Goal: Task Accomplishment & Management: Complete application form

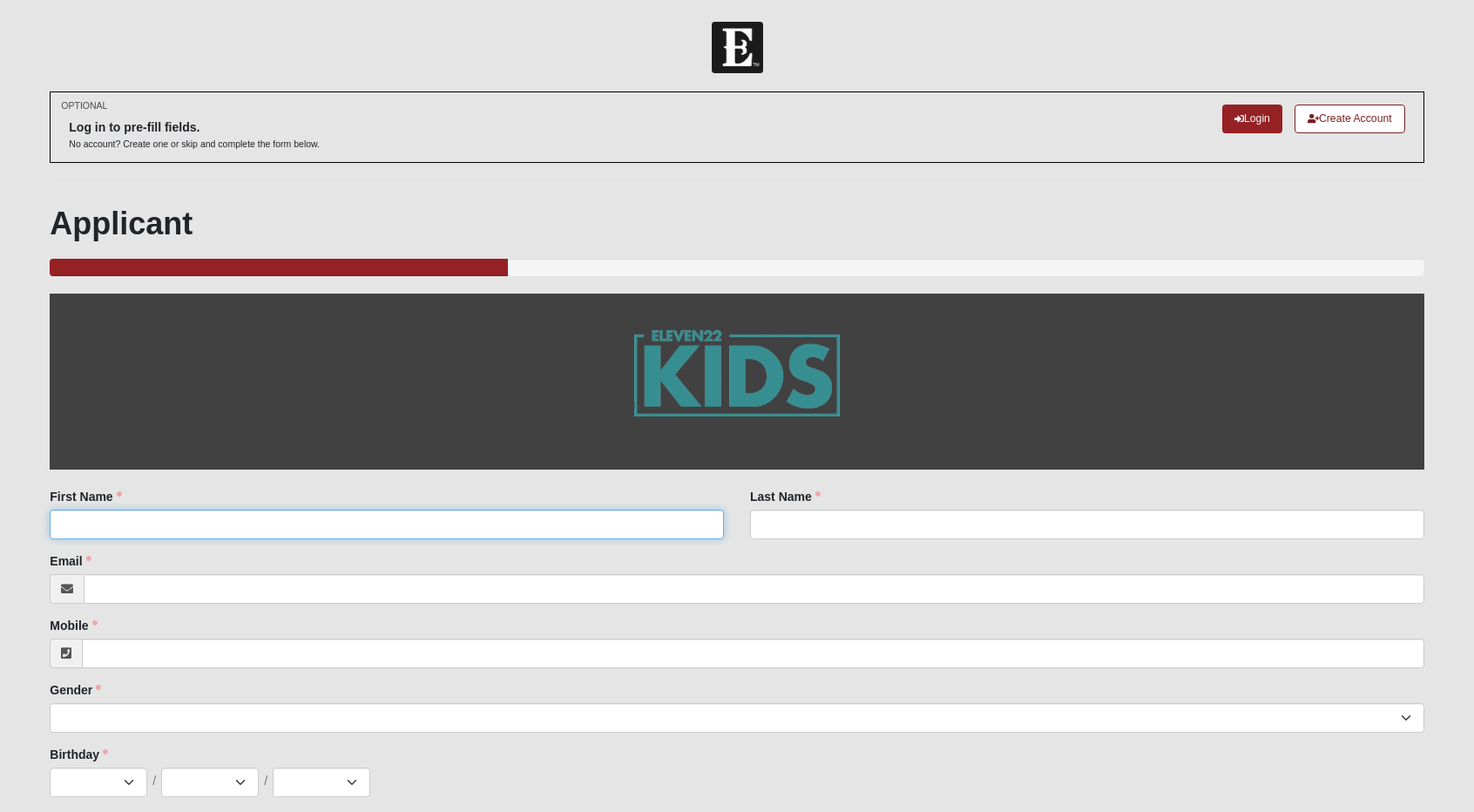
click at [148, 524] on input "First Name" at bounding box center [387, 524] width 674 height 30
type input "[PERSON_NAME]"
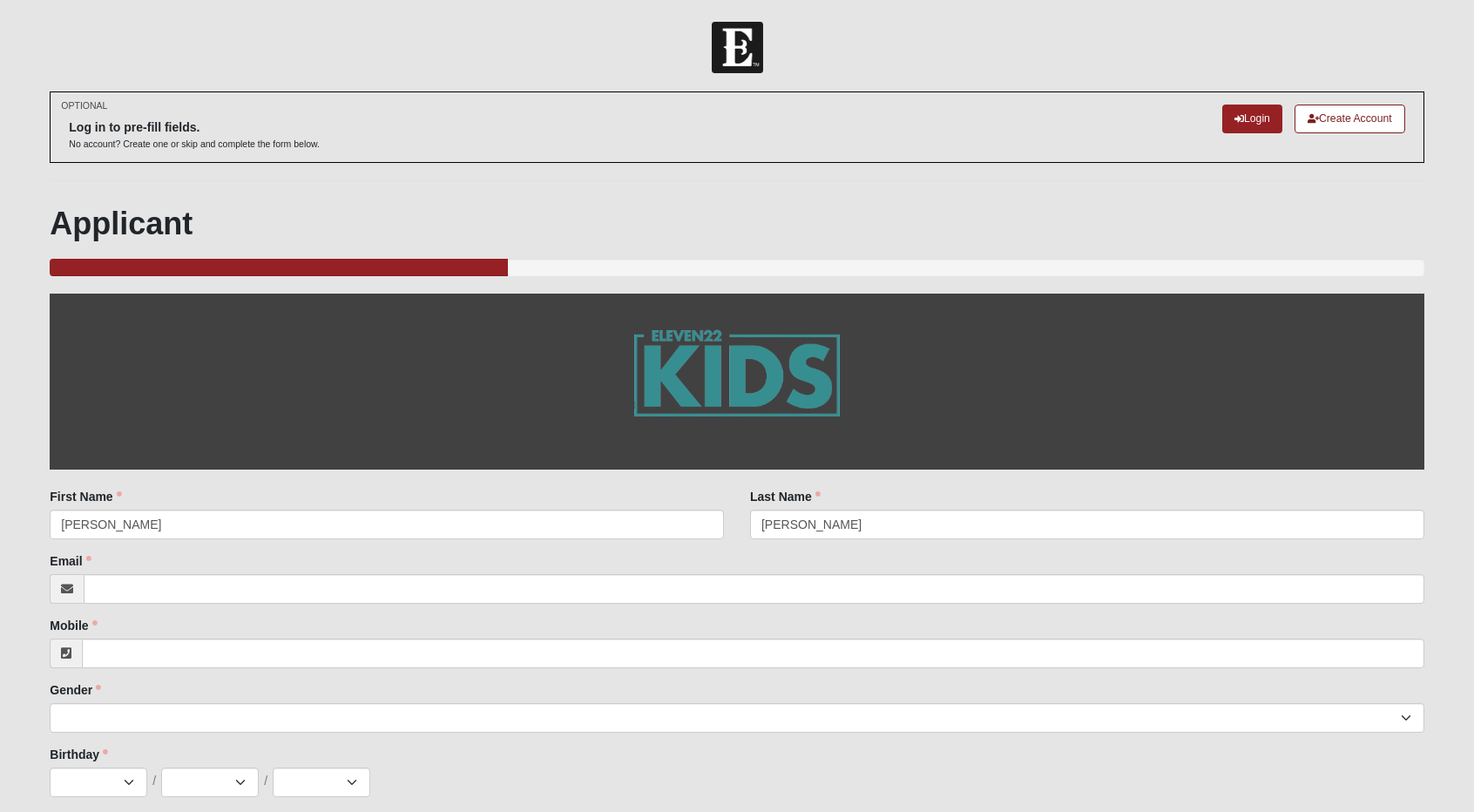
type input "[PERSON_NAME][EMAIL_ADDRESS][DOMAIN_NAME]"
type input "9042296748"
type input "FL"
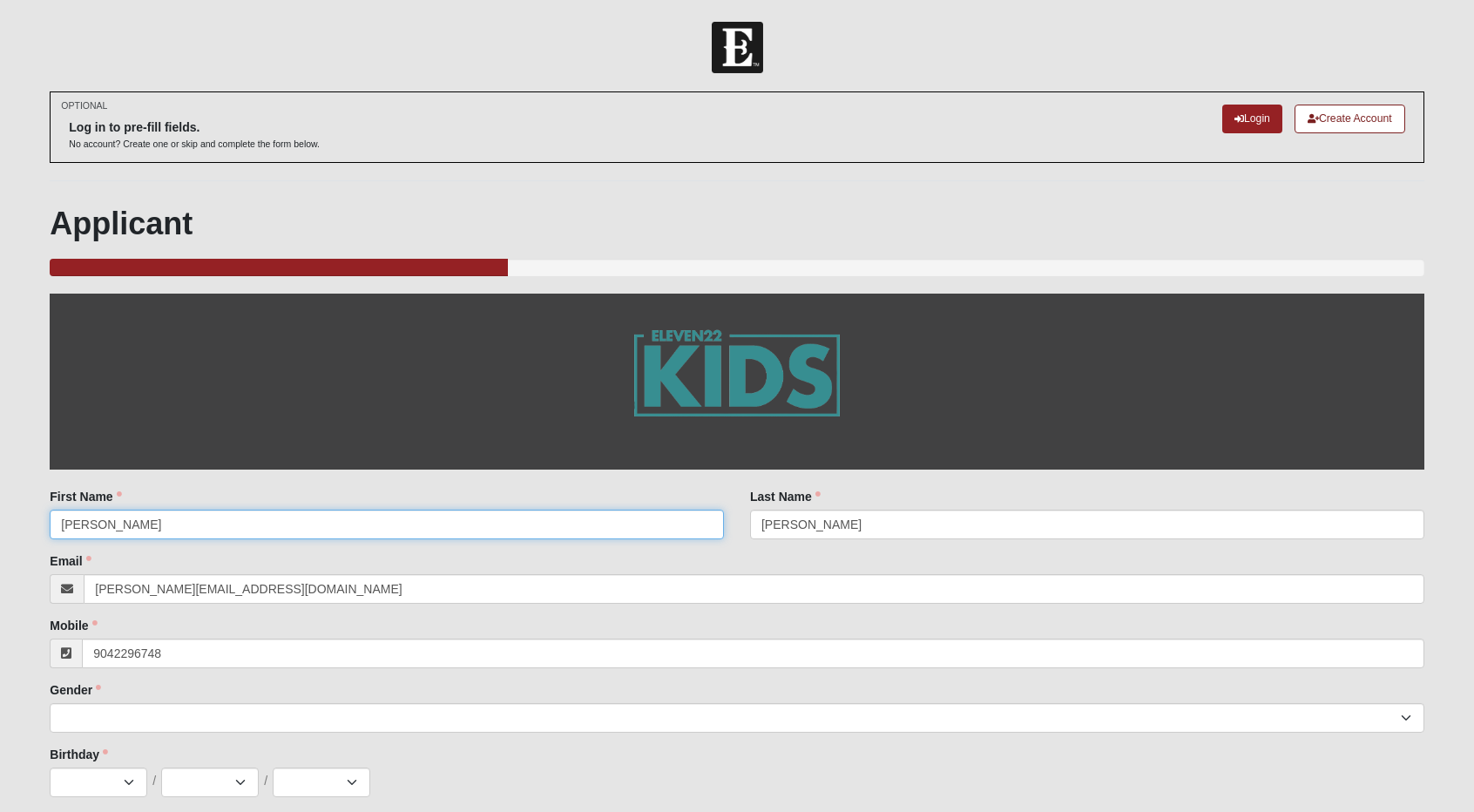
type input "[PHONE_NUMBER]"
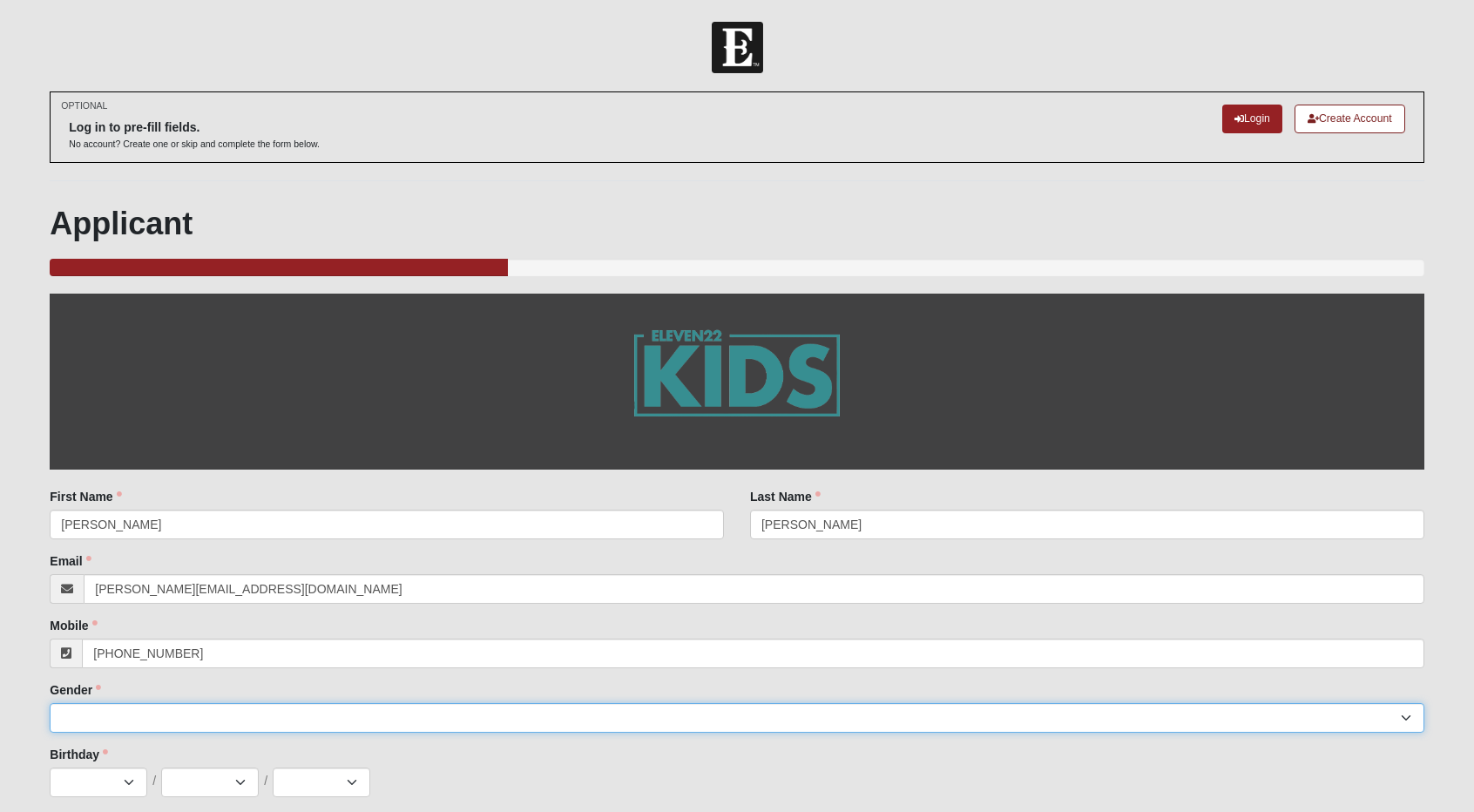
click at [242, 729] on select "[DEMOGRAPHIC_DATA] [DEMOGRAPHIC_DATA]" at bounding box center [737, 717] width 1374 height 30
select select "2"
click at [50, 703] on select "[DEMOGRAPHIC_DATA] [DEMOGRAPHIC_DATA]" at bounding box center [737, 717] width 1374 height 30
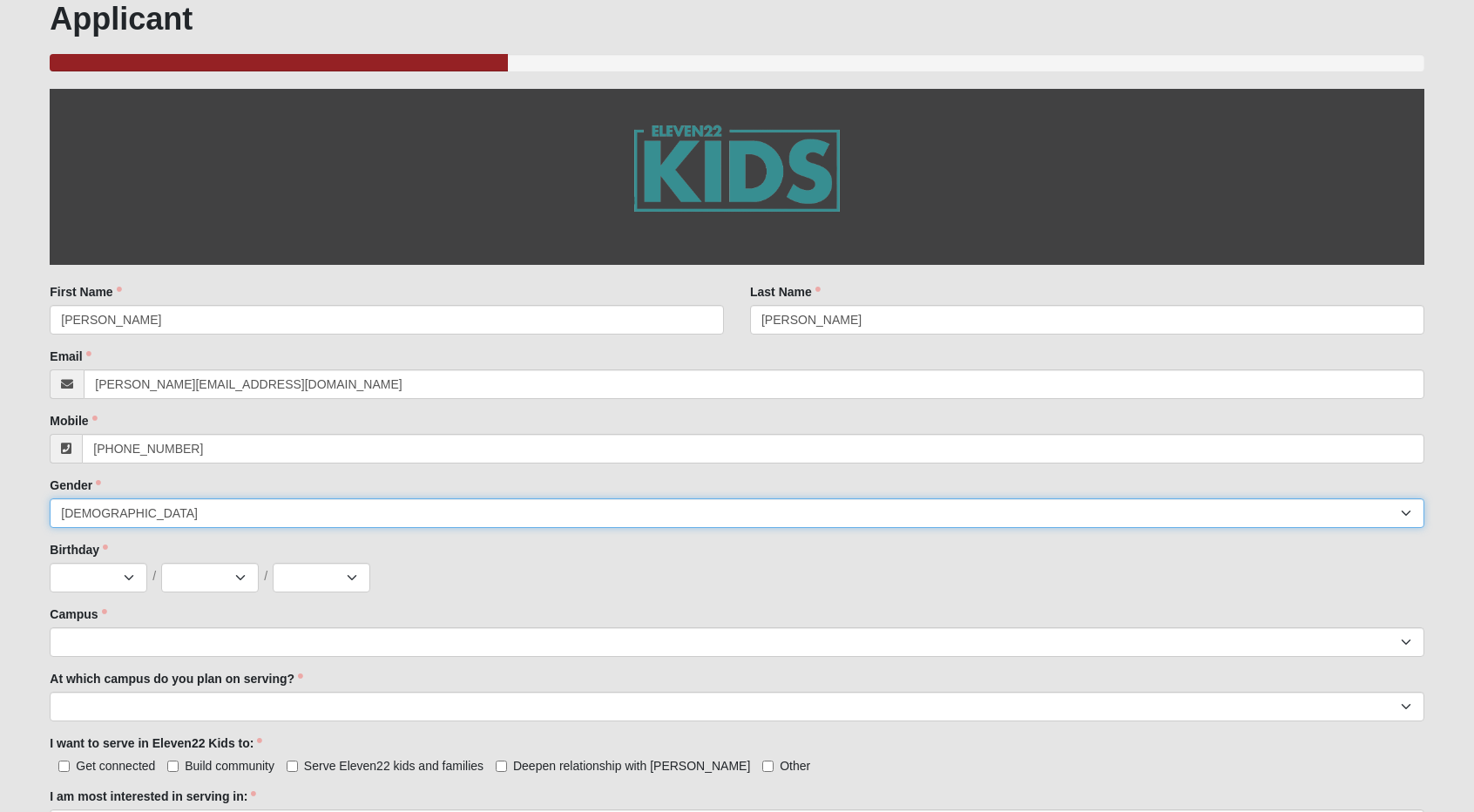
scroll to position [218, 0]
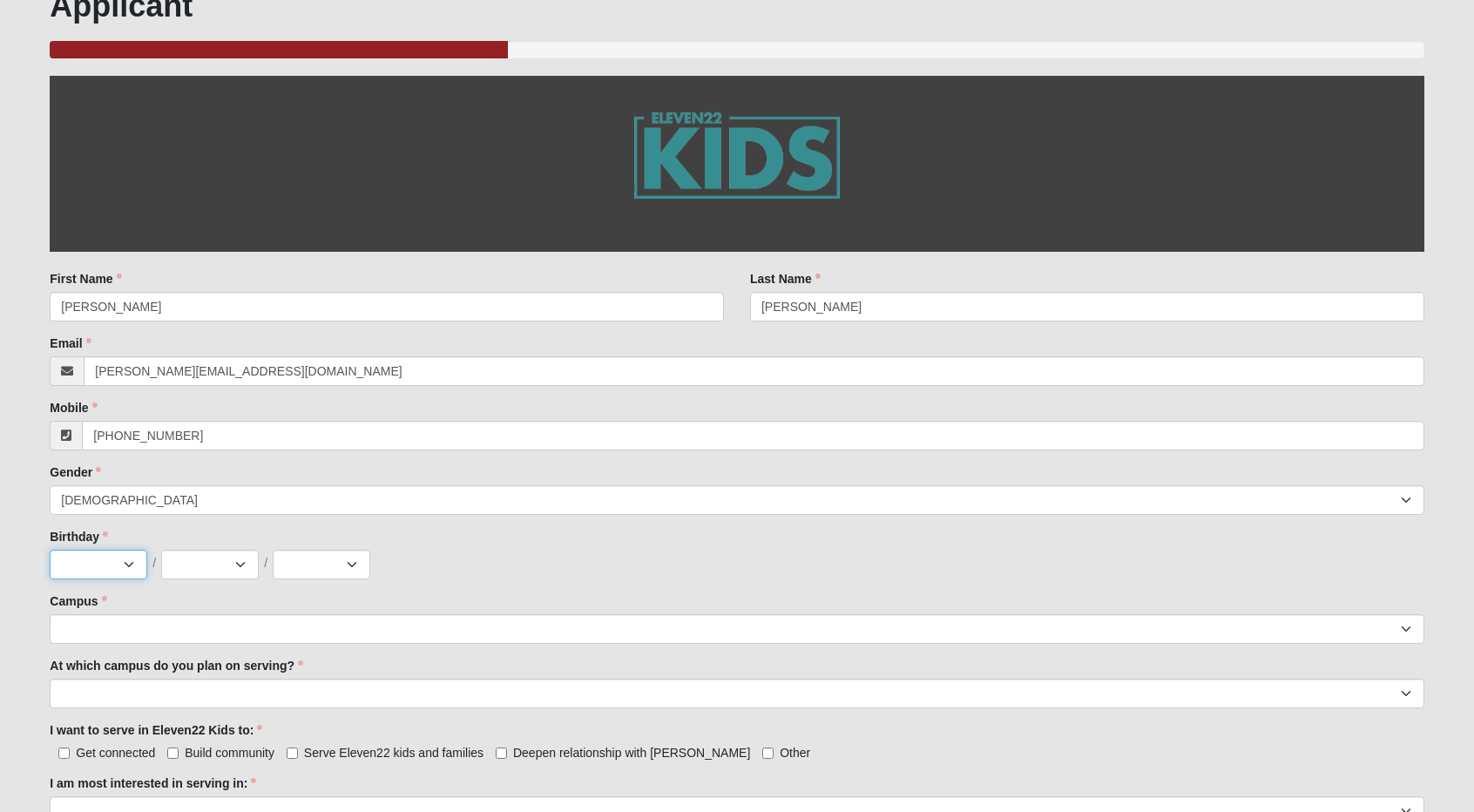
click at [127, 559] on select "Jan Feb Mar Apr May Jun [DATE] Aug Sep Oct Nov Dec" at bounding box center [98, 564] width 97 height 30
select select "6"
click at [50, 549] on select "Jan Feb Mar Apr May Jun [DATE] Aug Sep Oct Nov Dec" at bounding box center [98, 564] width 97 height 30
click at [242, 560] on select "1 2 3 4 5 6 7 8 9 10 11 12 13 14 15 16 17 18 19 20 21 22 23 24 25 26 27 28 29 3…" at bounding box center [210, 564] width 97 height 30
select select "3"
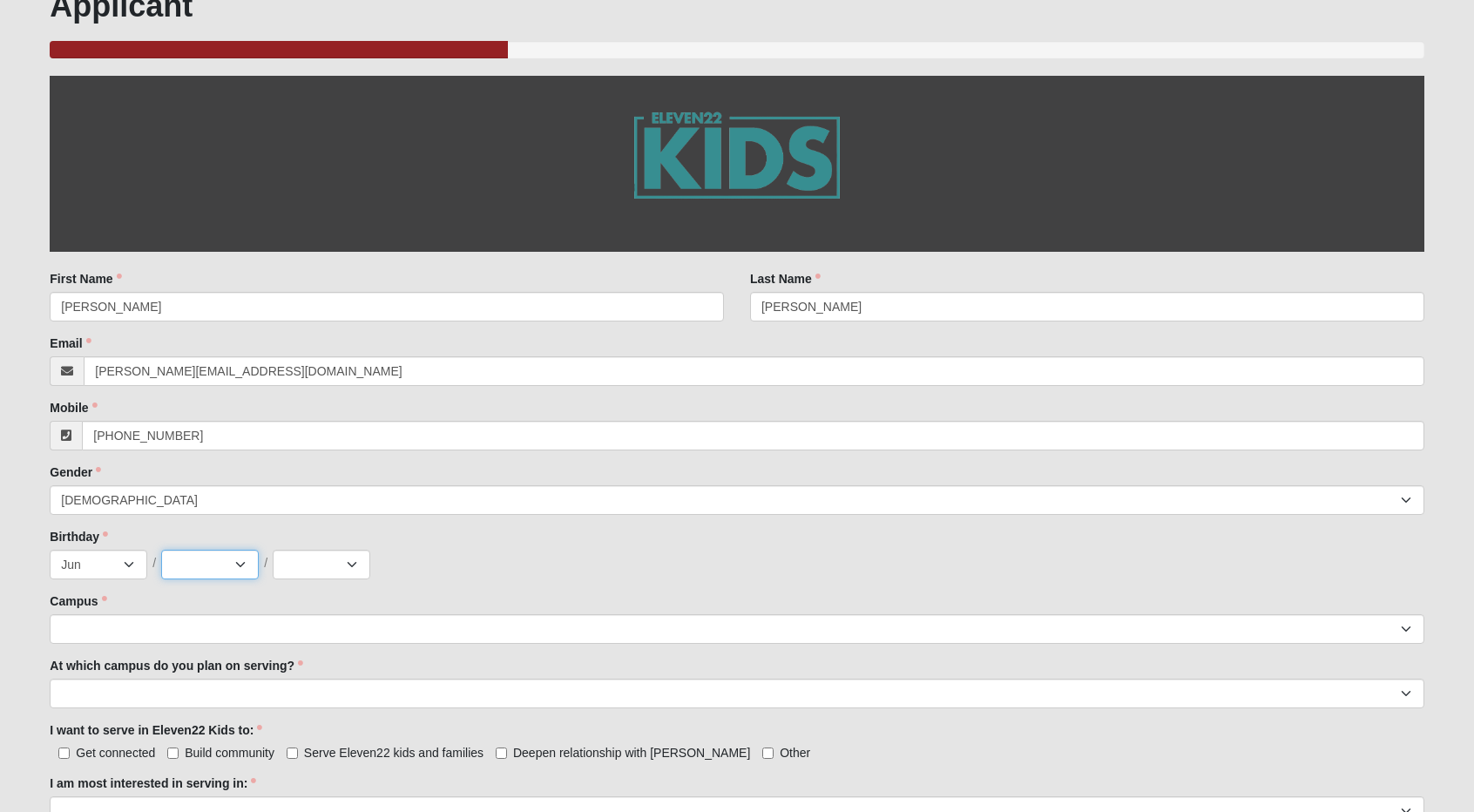
click at [161, 549] on select "1 2 3 4 5 6 7 8 9 10 11 12 13 14 15 16 17 18 19 20 21 22 23 24 25 26 27 28 29 3…" at bounding box center [210, 564] width 97 height 30
click at [345, 557] on select "2025 2024 2023 2022 2021 2020 2019 2018 2017 2016 2015 2014 2013 2012 2011 2010…" at bounding box center [321, 564] width 97 height 30
select select "2014"
click at [272, 549] on select "2025 2024 2023 2022 2021 2020 2019 2018 2017 2016 2015 2014 2013 2012 2011 2010…" at bounding box center [321, 564] width 97 height 30
click at [196, 625] on select "Arlington Baymeadows Eleven22 Online [PERSON_NAME][GEOGRAPHIC_DATA] Jesup [GEOG…" at bounding box center [737, 629] width 1374 height 30
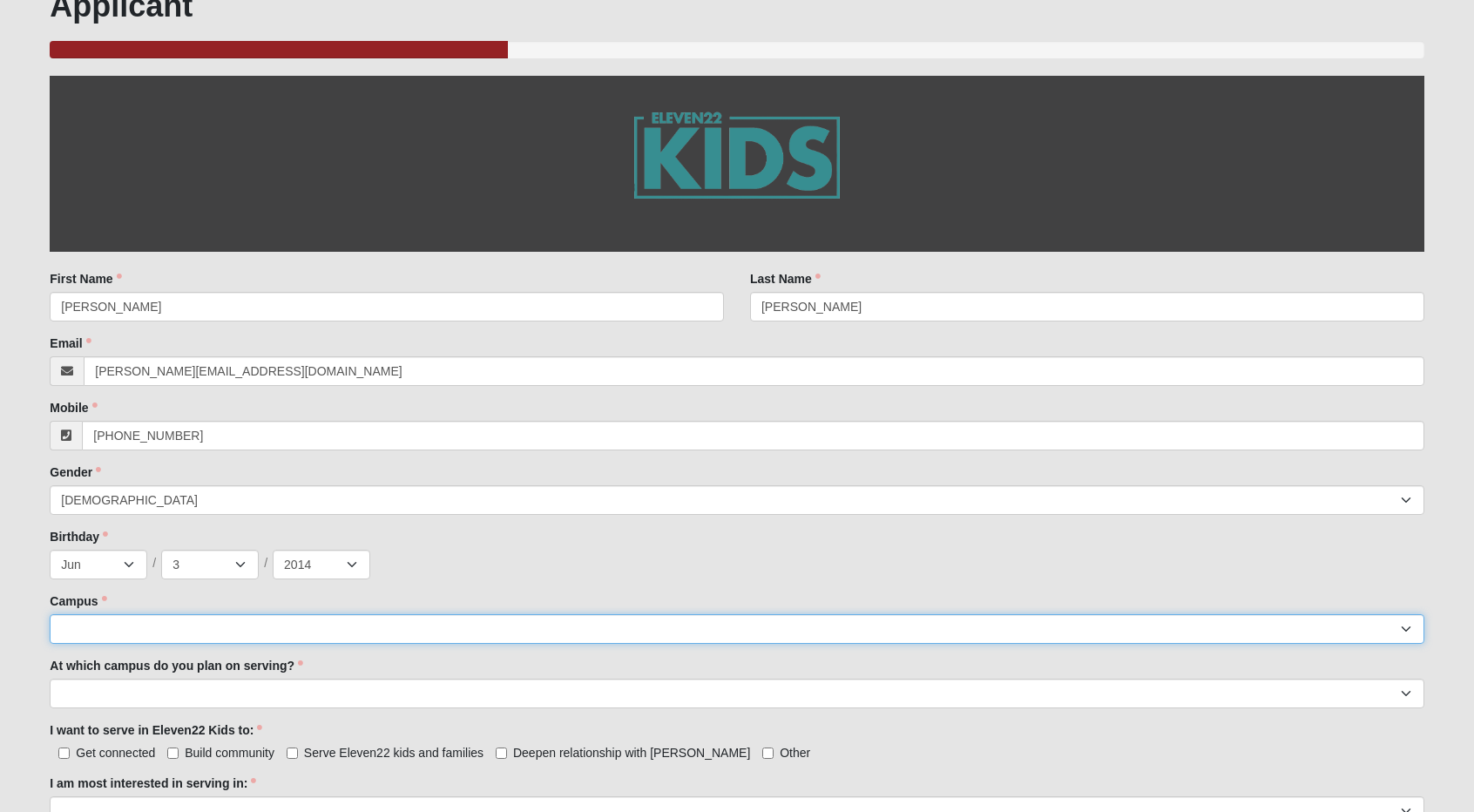
select select "11"
click at [50, 614] on select "Arlington Baymeadows Eleven22 Online [PERSON_NAME][GEOGRAPHIC_DATA] Jesup [GEOG…" at bounding box center [737, 629] width 1374 height 30
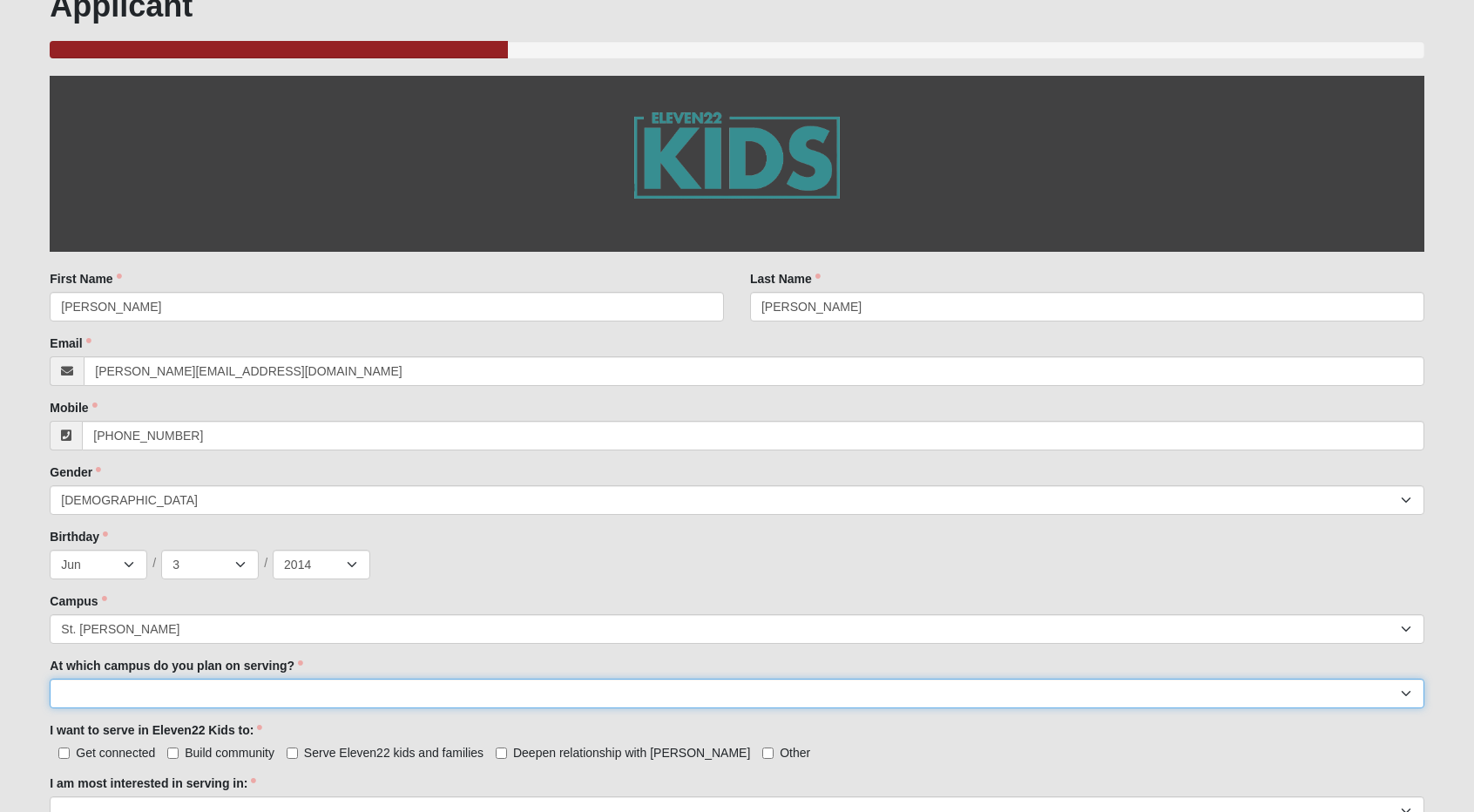
click at [195, 705] on select "[GEOGRAPHIC_DATA] [PERSON_NAME][GEOGRAPHIC_DATA] [GEOGRAPHIC_DATA] [GEOGRAPHIC_…" at bounding box center [737, 693] width 1374 height 30
select select "St. [PERSON_NAME]"
click at [50, 678] on select "[GEOGRAPHIC_DATA] [PERSON_NAME][GEOGRAPHIC_DATA] [GEOGRAPHIC_DATA] [GEOGRAPHIC_…" at bounding box center [737, 693] width 1374 height 30
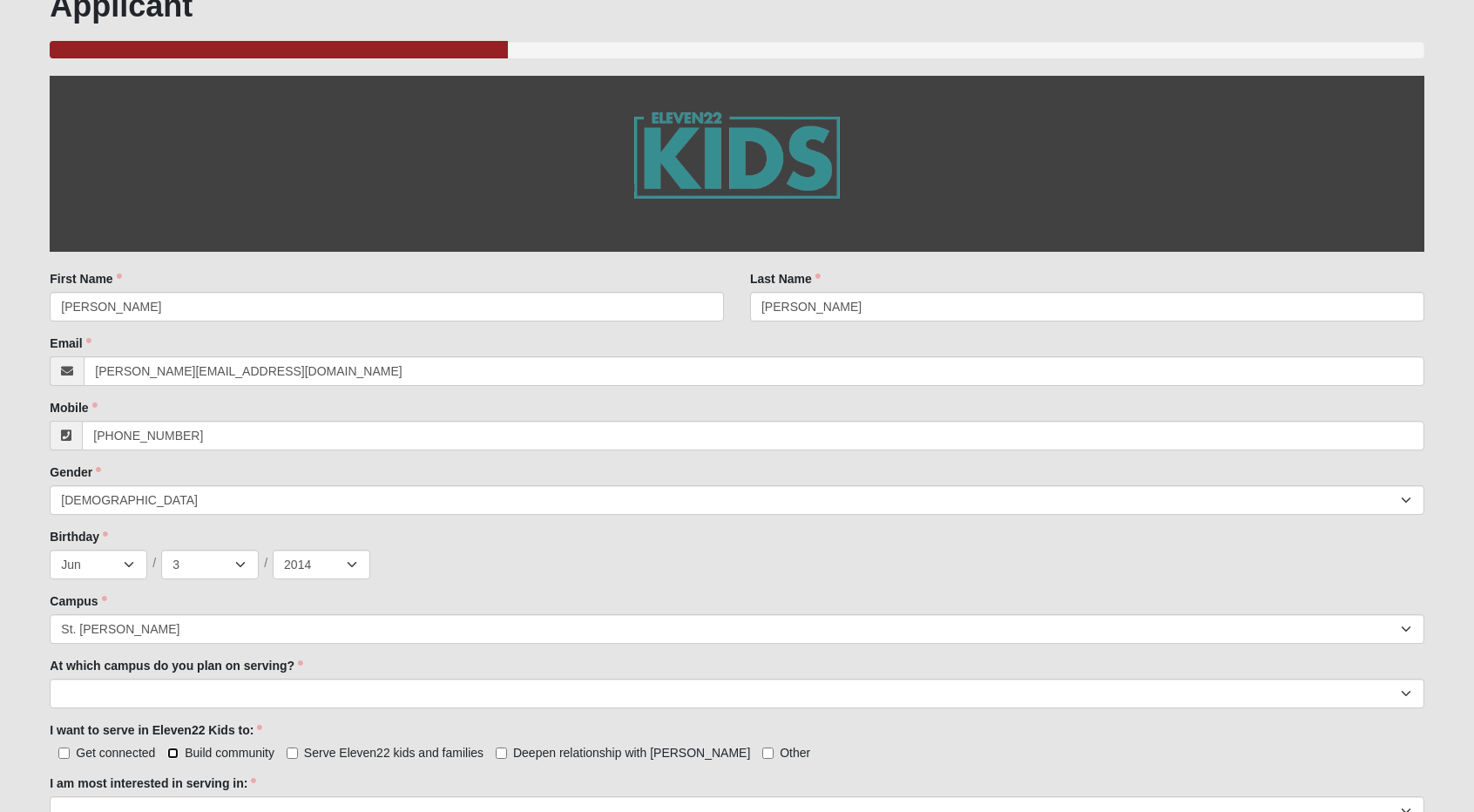
click at [174, 749] on input "Build community" at bounding box center [173, 753] width 11 height 11
checkbox input "true"
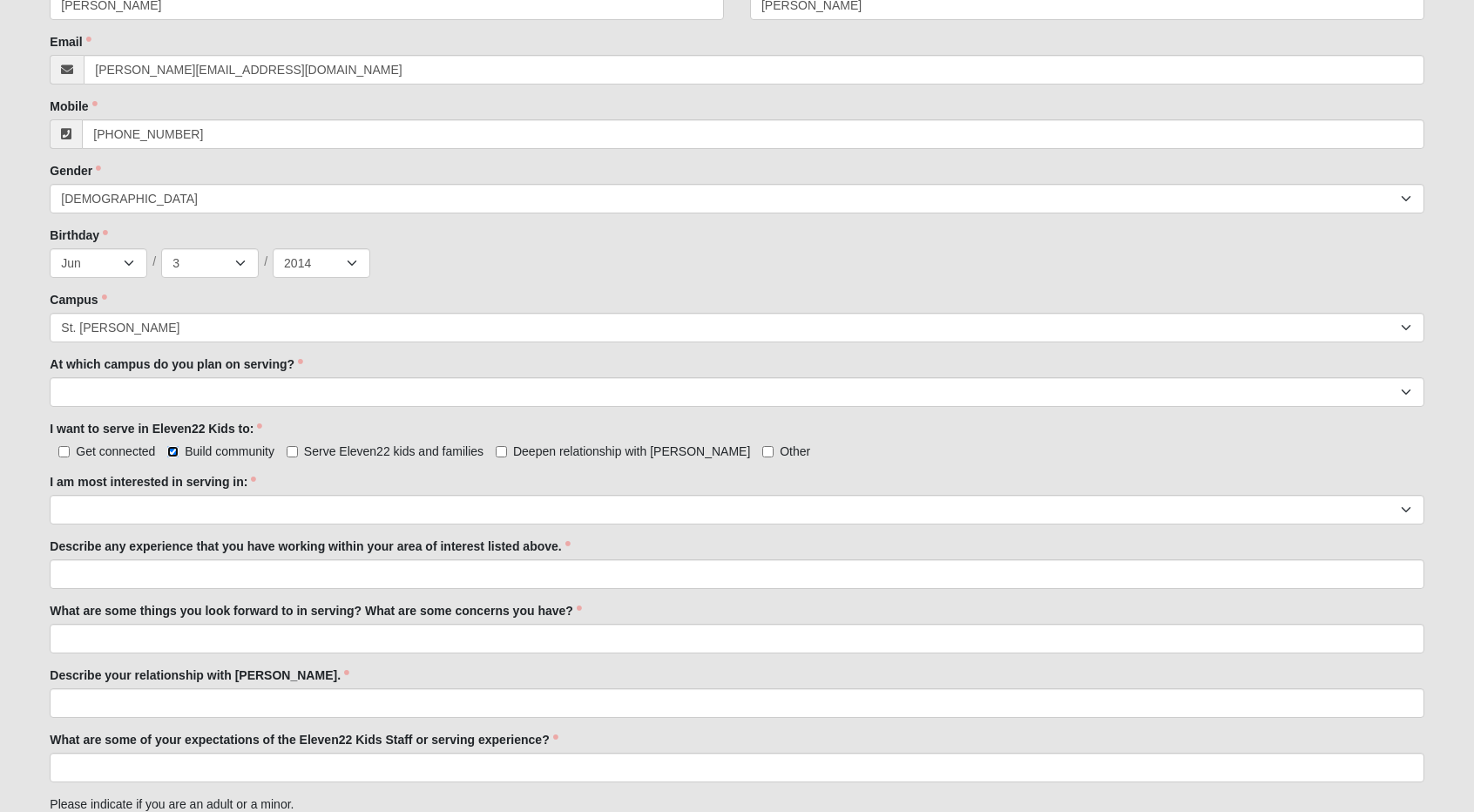
scroll to position [565, 0]
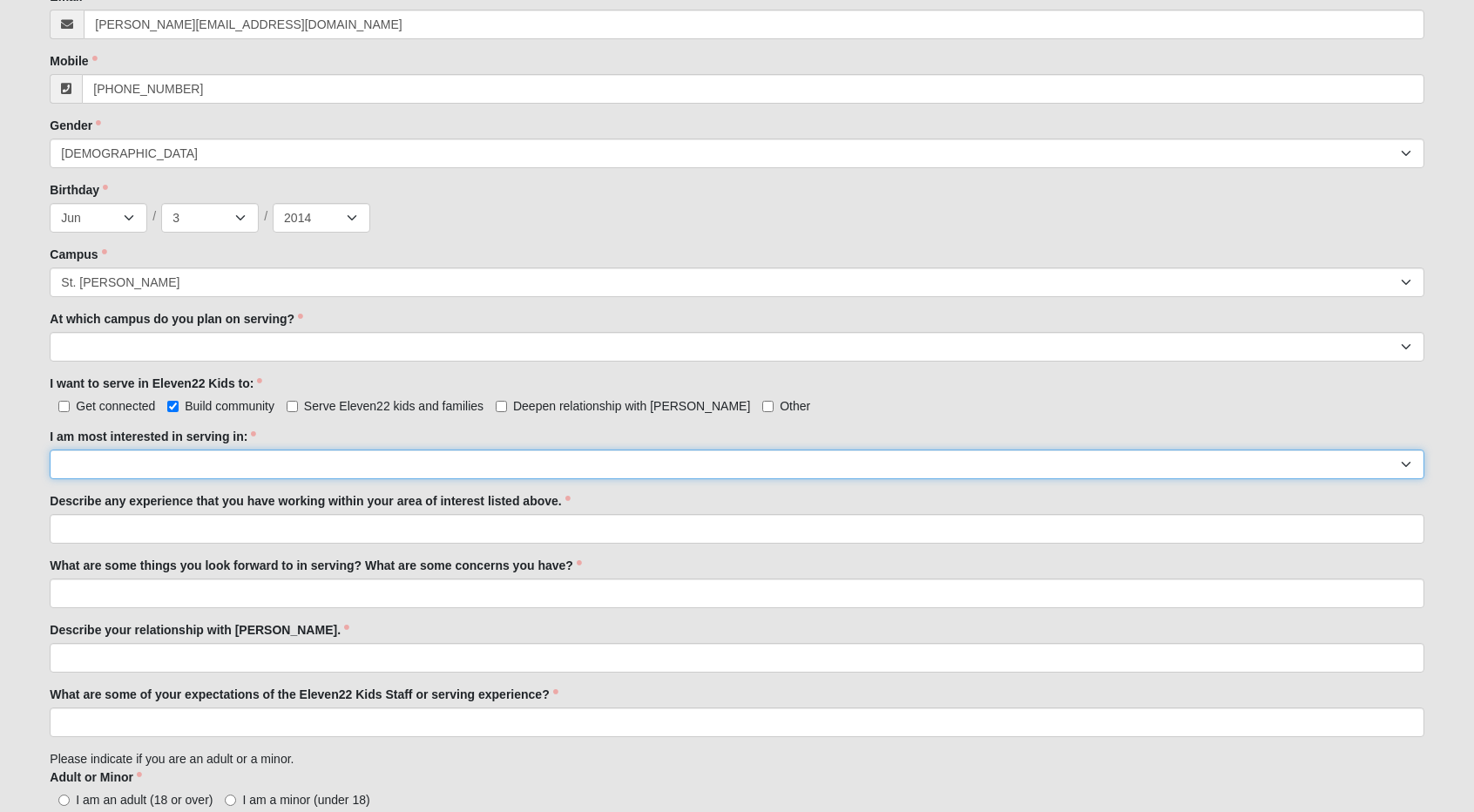
click at [243, 462] on select "Registration Tour Guide Preschool Disciple Group Leader Elementary Disciple Gro…" at bounding box center [737, 463] width 1374 height 30
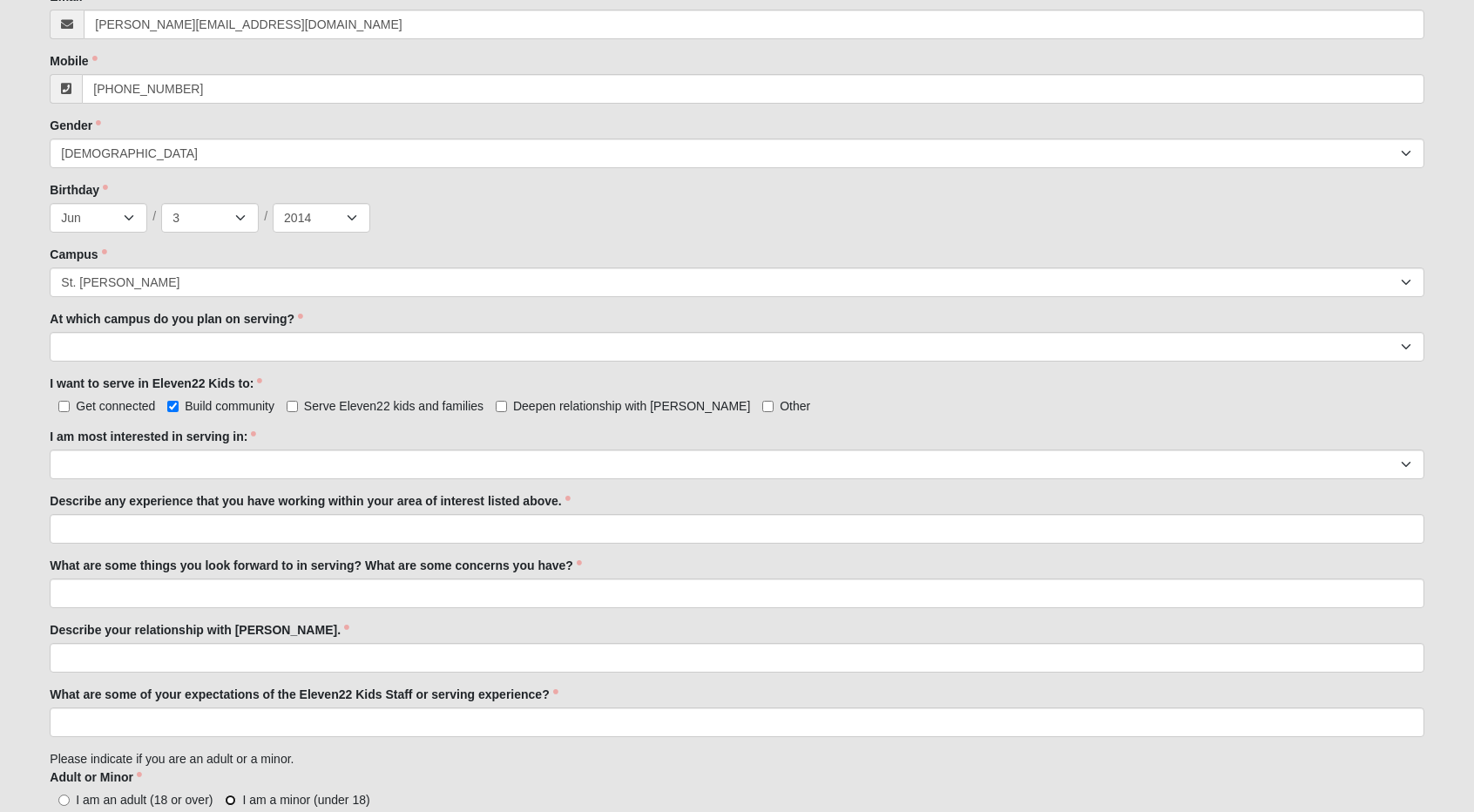
click at [228, 799] on input "I am a minor (under 18)" at bounding box center [230, 800] width 11 height 11
radio input "true"
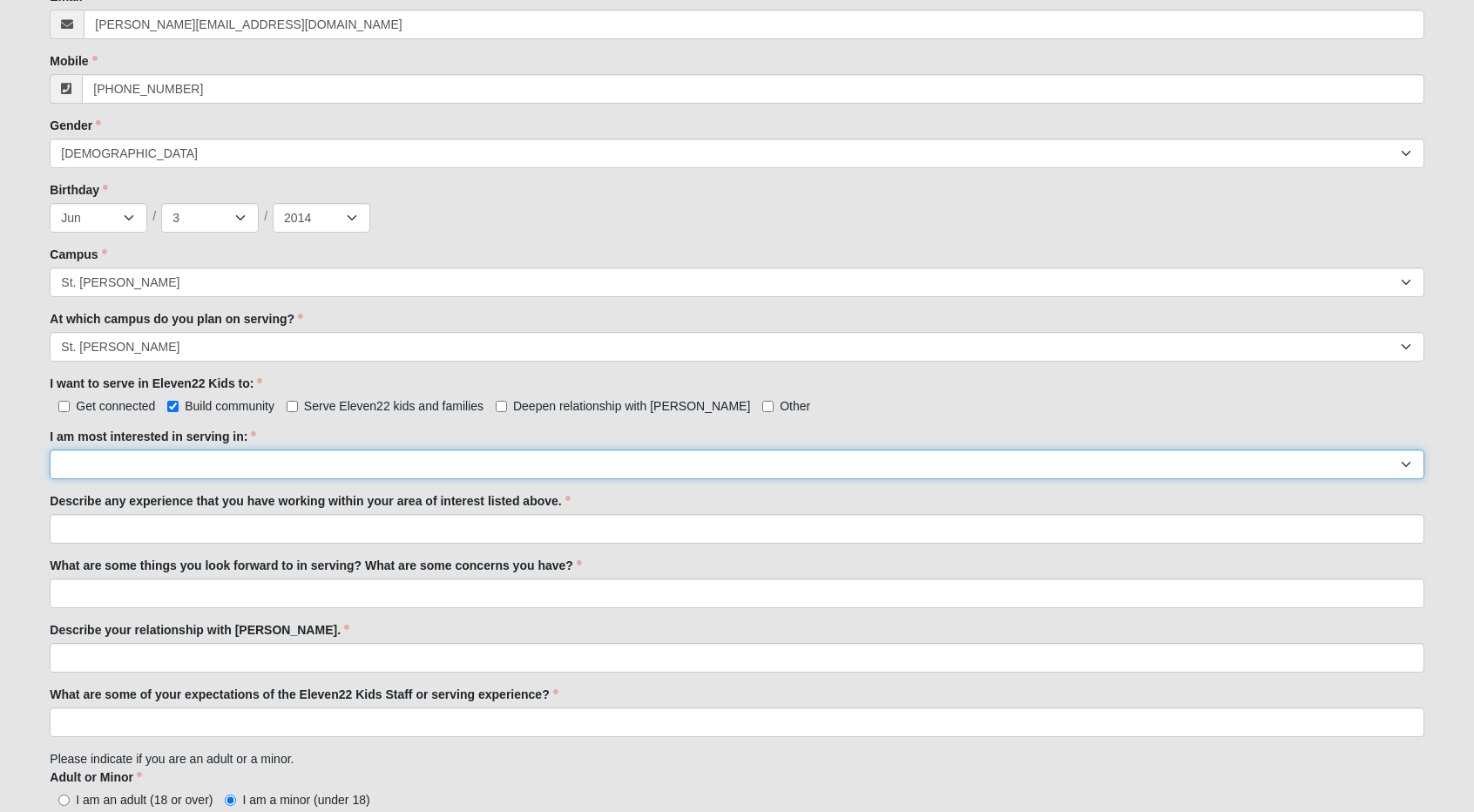
click at [156, 459] on select "Registration Tour Guide Preschool Disciple Group Leader Elementary Disciple Gro…" at bounding box center [737, 463] width 1374 height 30
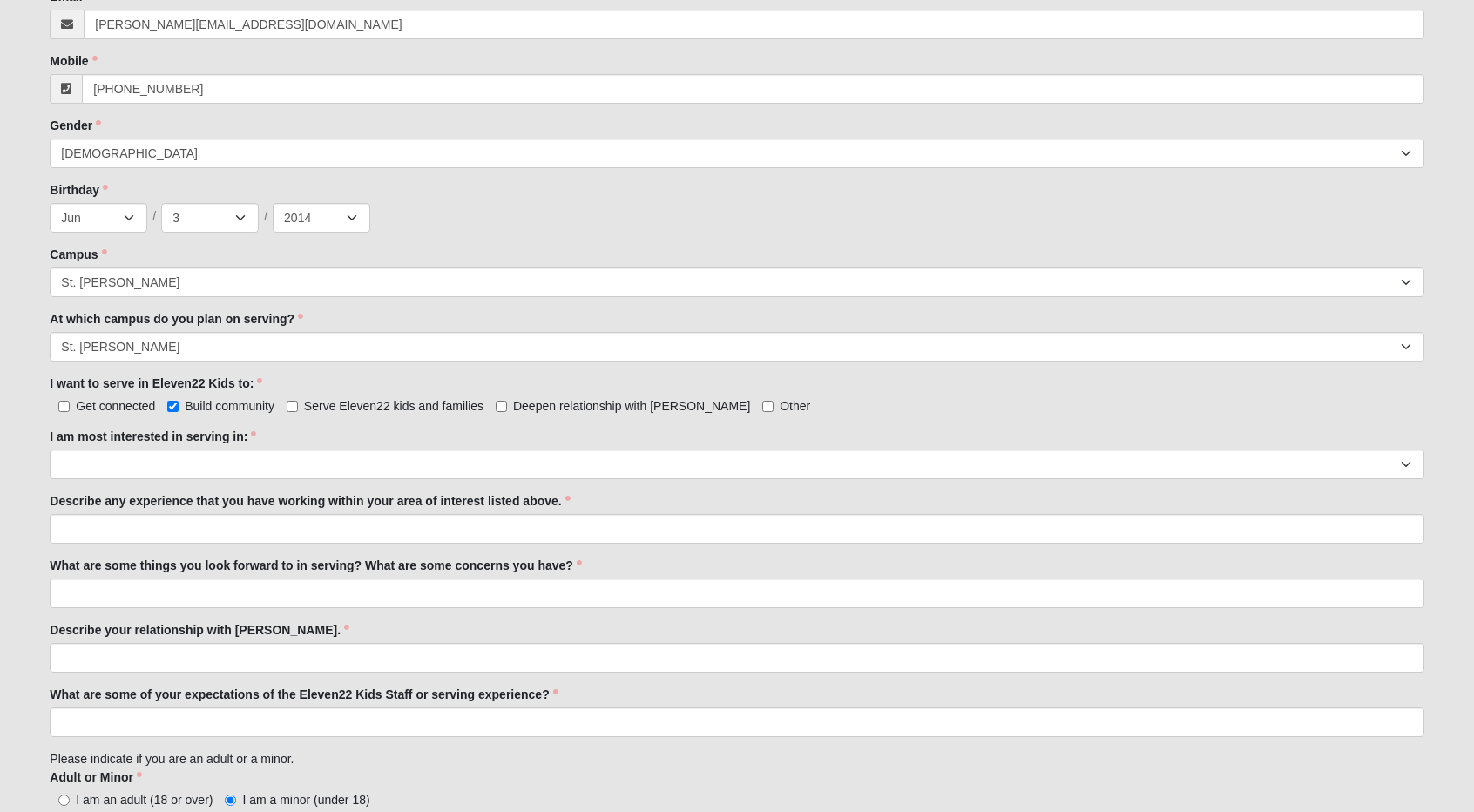
click at [870, 392] on div "I want to serve in Eleven22 Kids to: Get connected Build community Serve Eleven…" at bounding box center [737, 395] width 1374 height 40
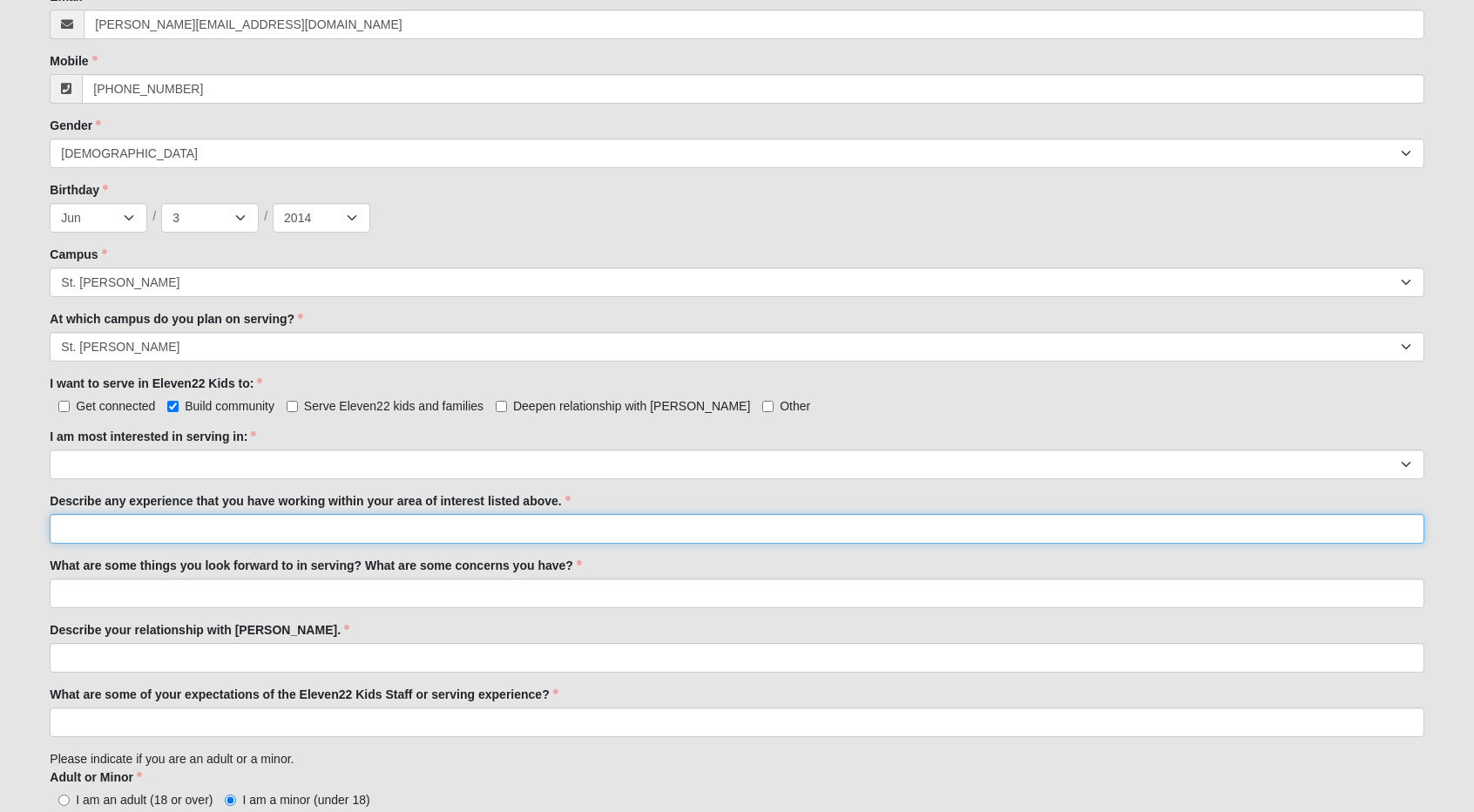
click at [523, 514] on input "Describe any experience that you have working within your area of interest list…" at bounding box center [737, 528] width 1374 height 30
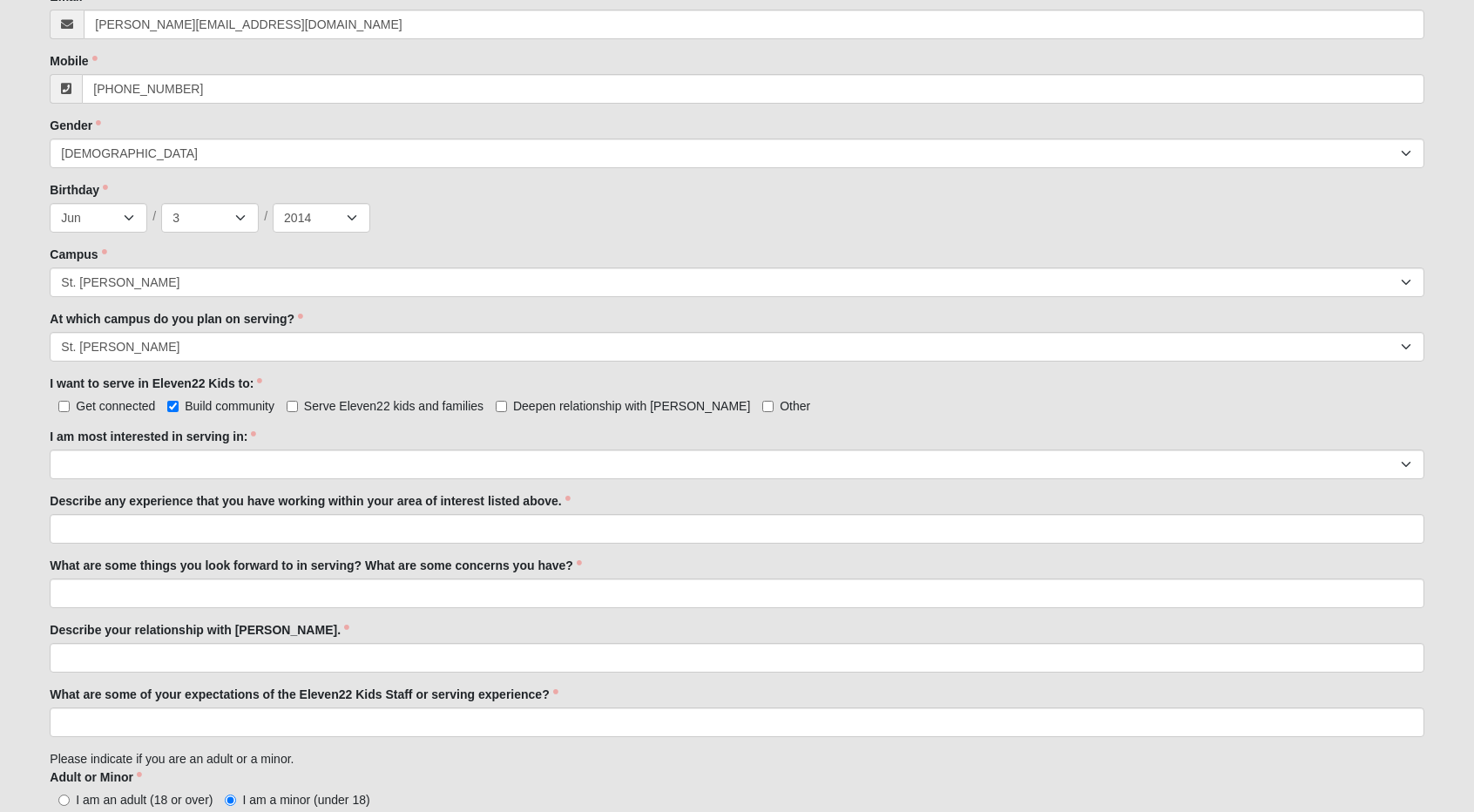
click at [63, 397] on label "Get connected" at bounding box center [102, 406] width 105 height 17
click at [63, 400] on input "Get connected" at bounding box center [64, 406] width 11 height 11
checkbox input "true"
click at [289, 405] on input "Serve Eleven22 kids and families" at bounding box center [292, 406] width 11 height 11
checkbox input "true"
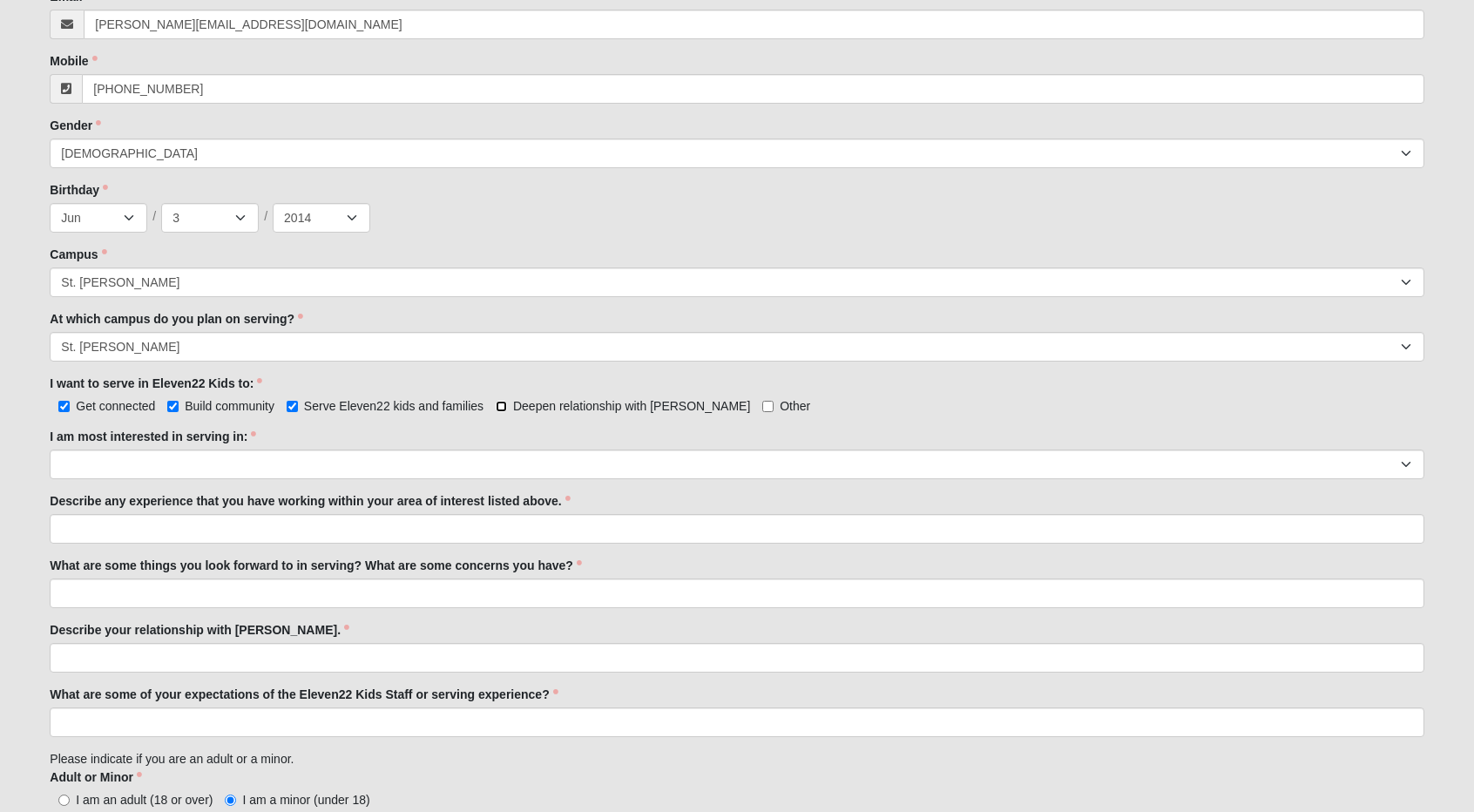
click at [501, 409] on input "Deepen relationship with [PERSON_NAME]" at bounding box center [502, 406] width 11 height 11
checkbox input "true"
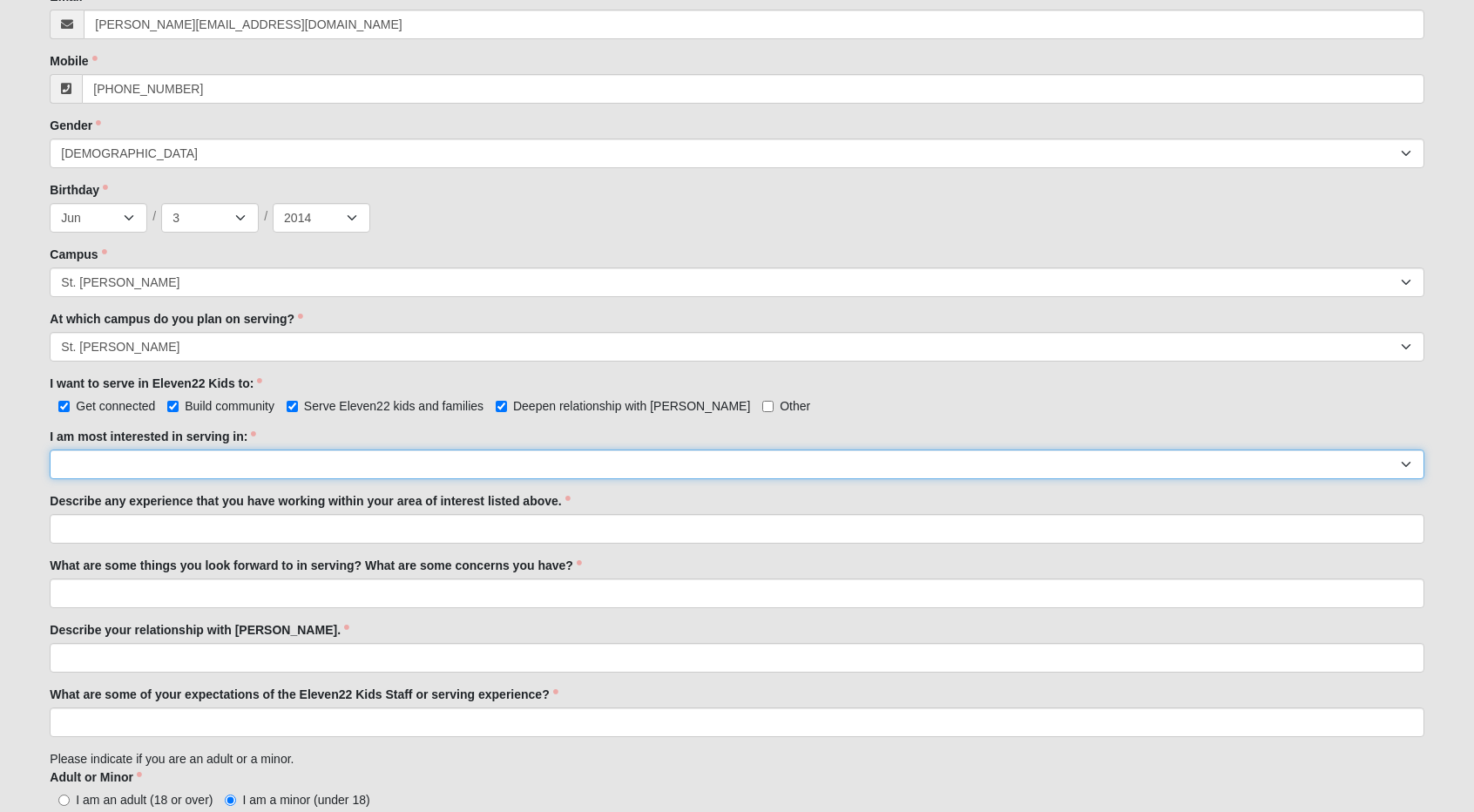
click at [152, 460] on select "Registration Tour Guide Preschool Disciple Group Leader Elementary Disciple Gro…" at bounding box center [737, 463] width 1374 height 30
click at [148, 461] on select "Registration Tour Guide Preschool Disciple Group Leader Elementary Disciple Gro…" at bounding box center [737, 463] width 1374 height 30
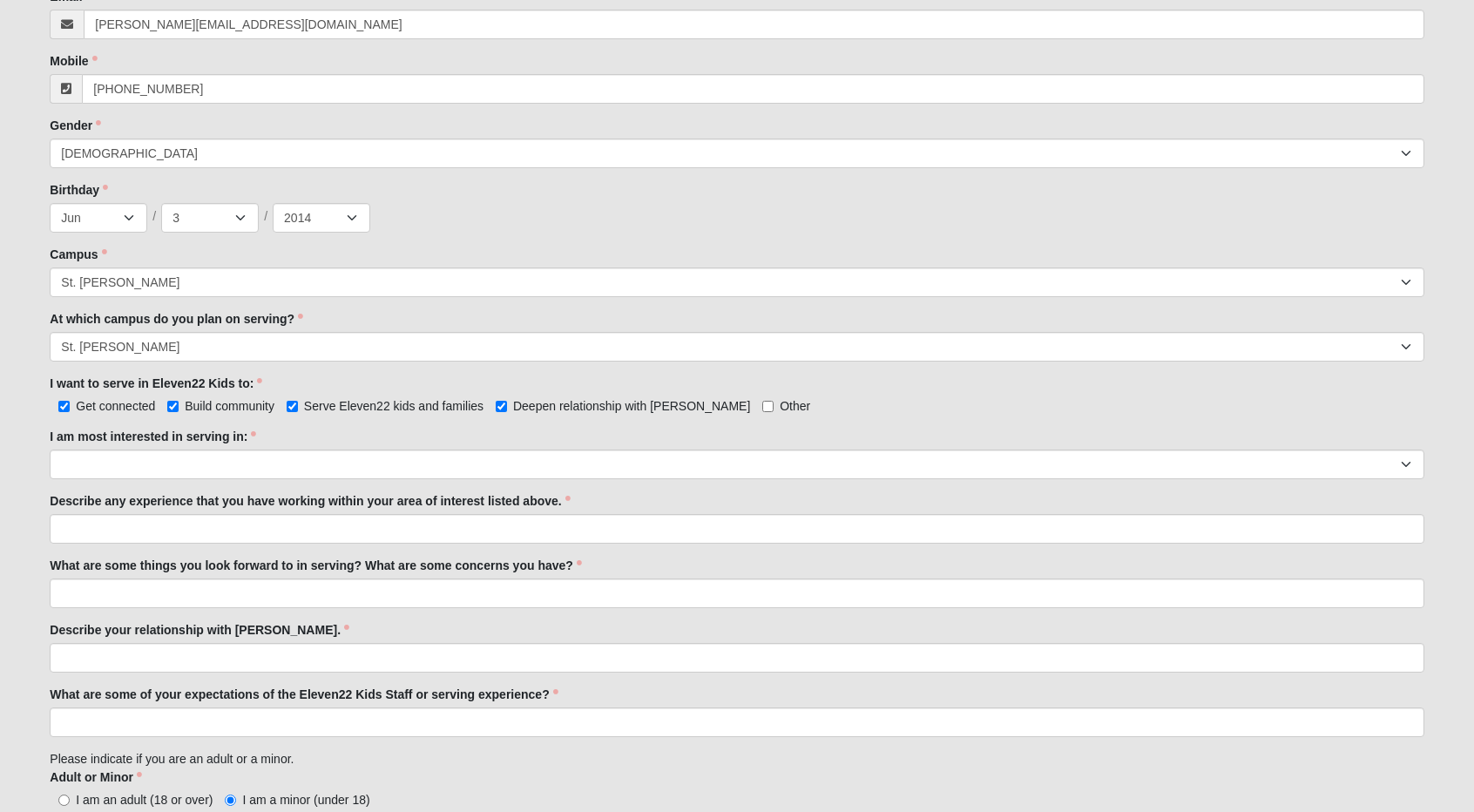
click at [307, 768] on div "Adult or Minor I am an adult (18 or over) I am a minor (under 18) Adult or Mino…" at bounding box center [737, 788] width 1374 height 40
click at [310, 506] on label "Describe any experience that you have working within your area of interest list…" at bounding box center [310, 501] width 520 height 17
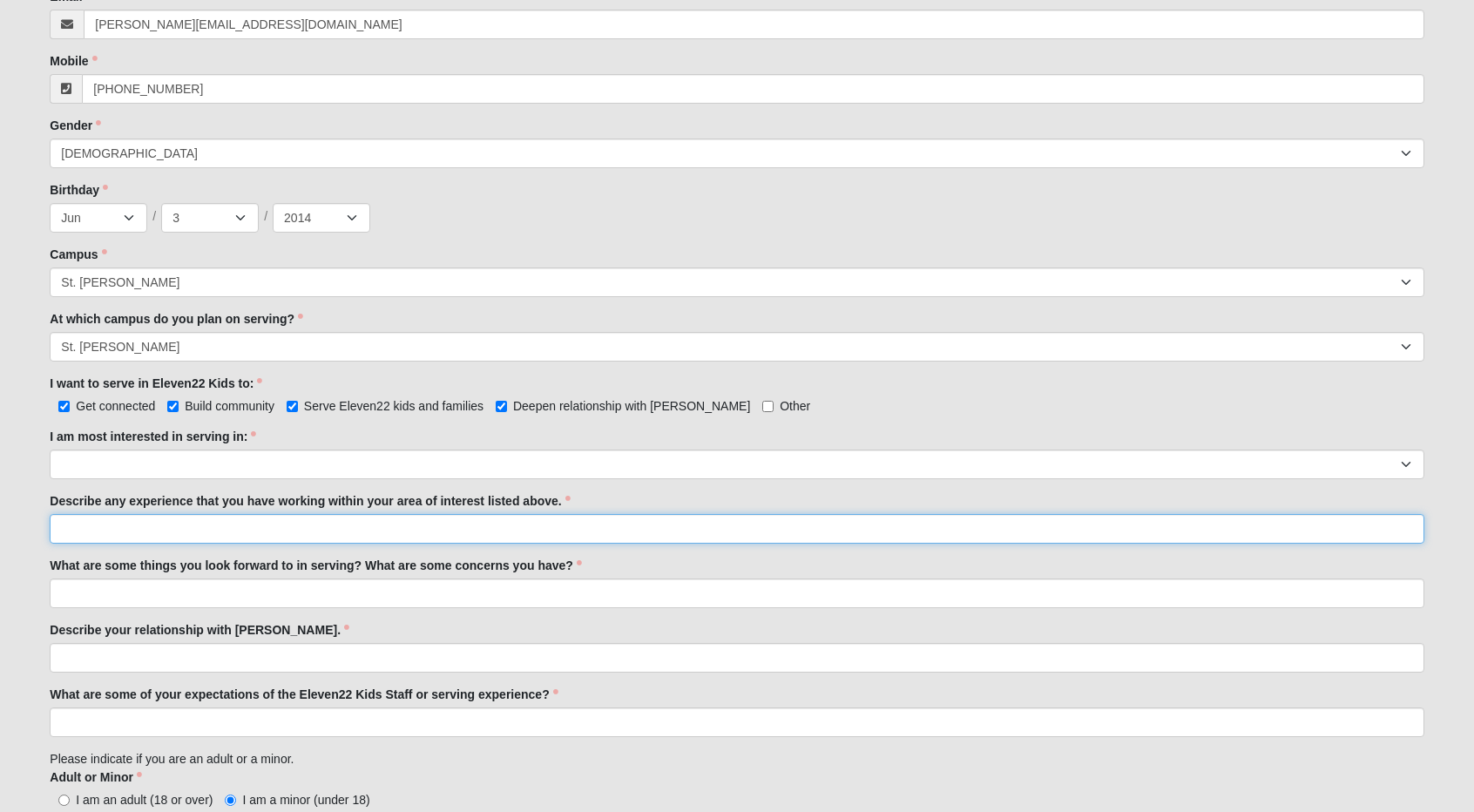
click at [310, 514] on input "Describe any experience that you have working within your area of interest list…" at bounding box center [737, 528] width 1374 height 30
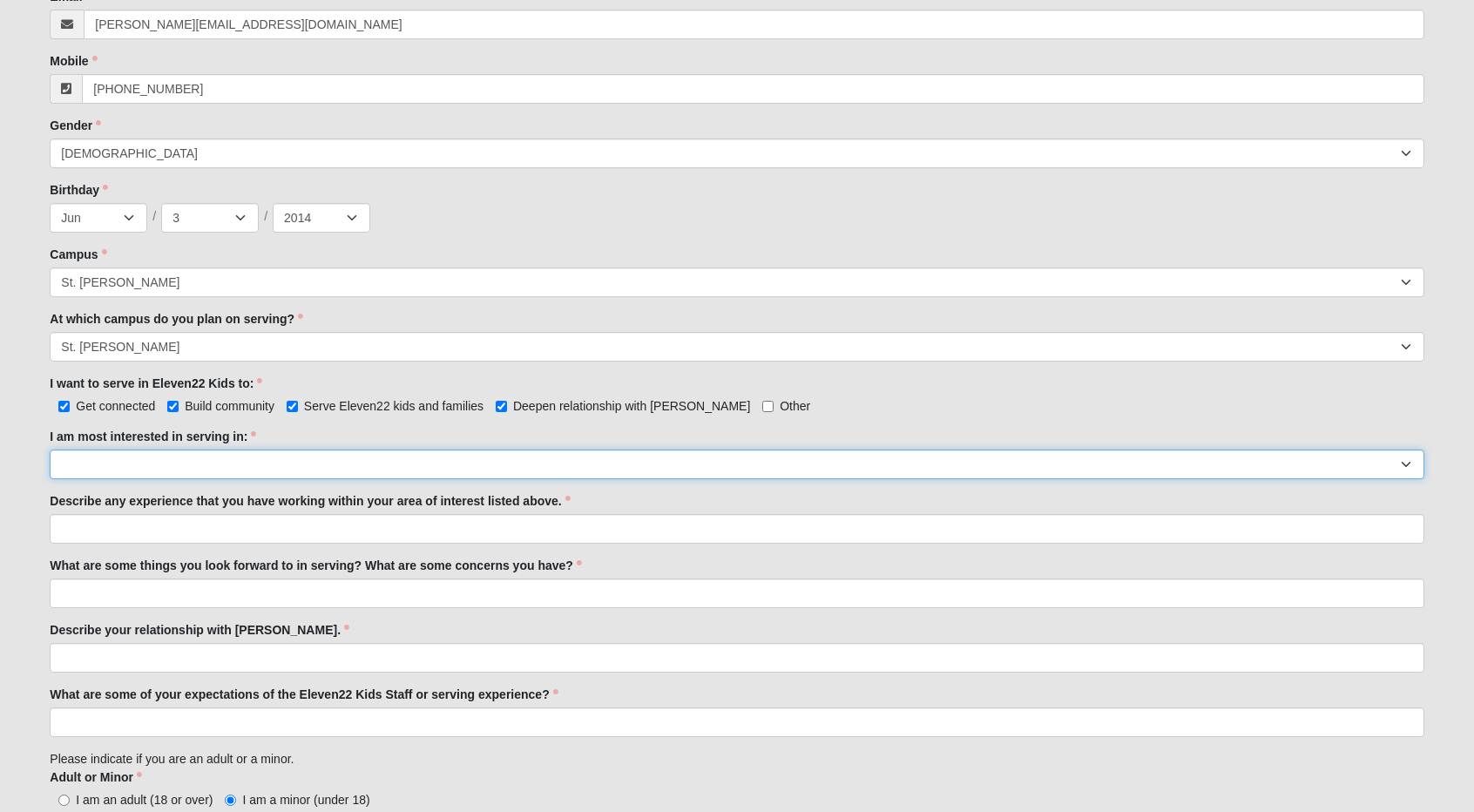
click at [798, 469] on select "Registration Tour Guide Preschool Disciple Group Leader Elementary Disciple Gro…" at bounding box center [737, 463] width 1374 height 30
click at [244, 468] on select "Registration Tour Guide Preschool Disciple Group Leader Elementary Disciple Gro…" at bounding box center [737, 463] width 1374 height 30
select select "Preschool Disciple Group Leader"
click at [50, 449] on select "Registration Tour Guide Preschool Disciple Group Leader Elementary Disciple Gro…" at bounding box center [737, 463] width 1374 height 30
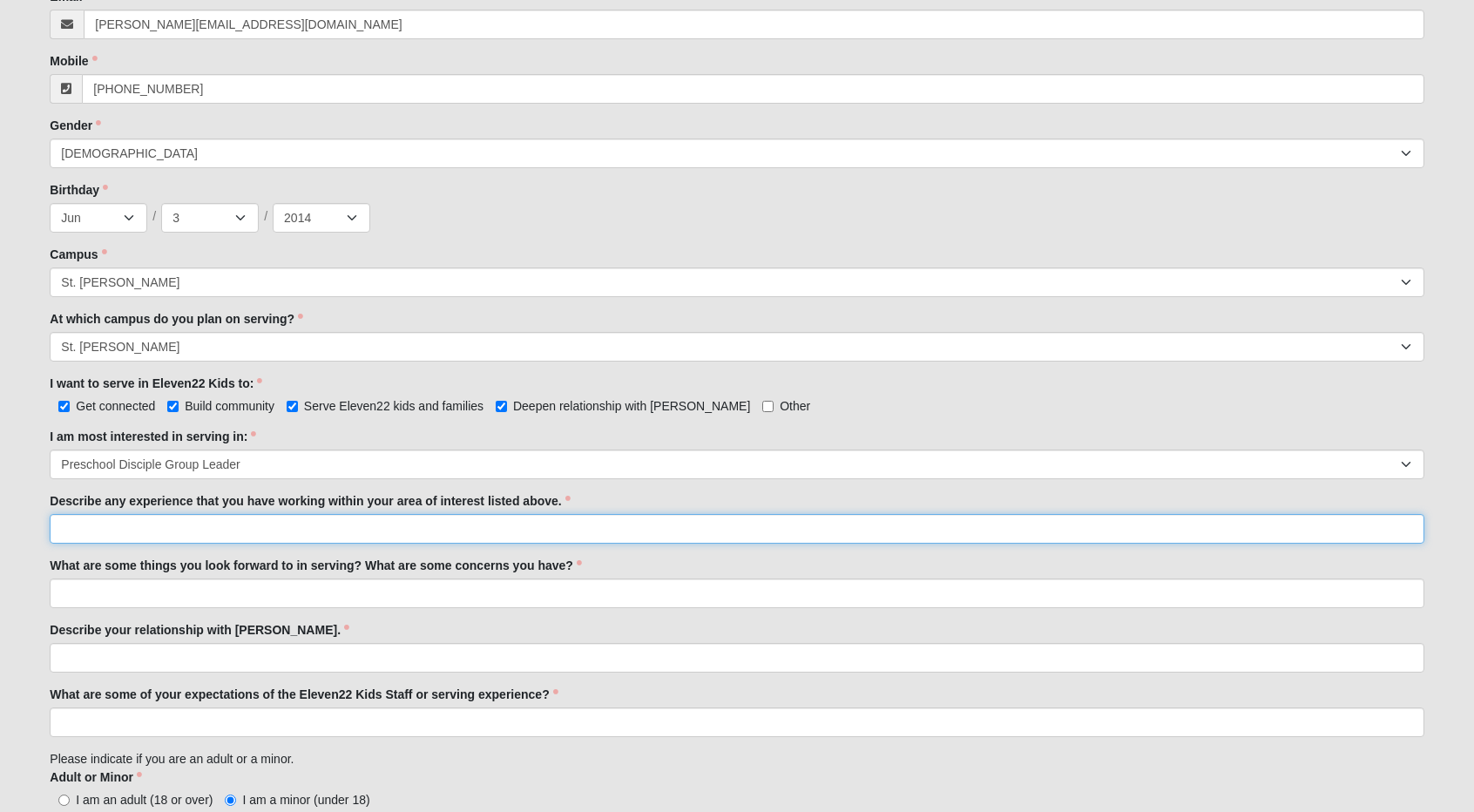
click at [139, 536] on input "Describe any experience that you have working within your area of interest list…" at bounding box center [737, 528] width 1374 height 30
type input "H"
click at [238, 534] on input "I have volunteered at" at bounding box center [737, 528] width 1374 height 30
click at [326, 525] on input "I have volunteered at events for [GEOGRAPHIC_DATA] 1" at bounding box center [737, 528] width 1374 height 30
click at [444, 524] on input "I have volunteered at events for [GEOGRAPHIC_DATA] with 5 and younger and lved …" at bounding box center [737, 528] width 1374 height 30
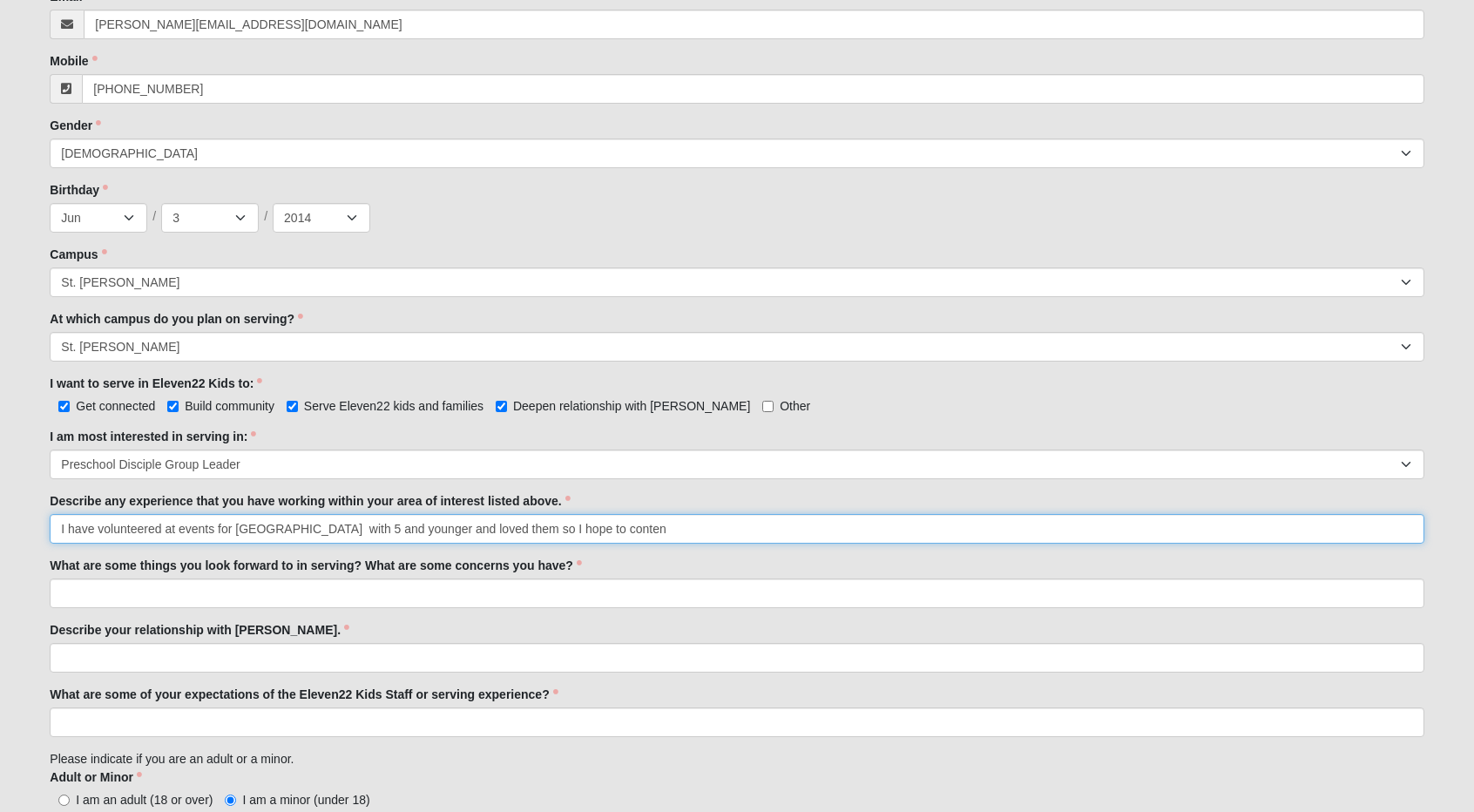
click at [605, 527] on input "I have volunteered at events for [GEOGRAPHIC_DATA] with 5 and younger and loved…" at bounding box center [737, 528] width 1374 height 30
click at [639, 527] on input "I have volunteered at events for [GEOGRAPHIC_DATA] with 5 and younger and loved…" at bounding box center [737, 528] width 1374 height 30
type input "I have volunteered at events for [GEOGRAPHIC_DATA] with 5 and younger and loved…"
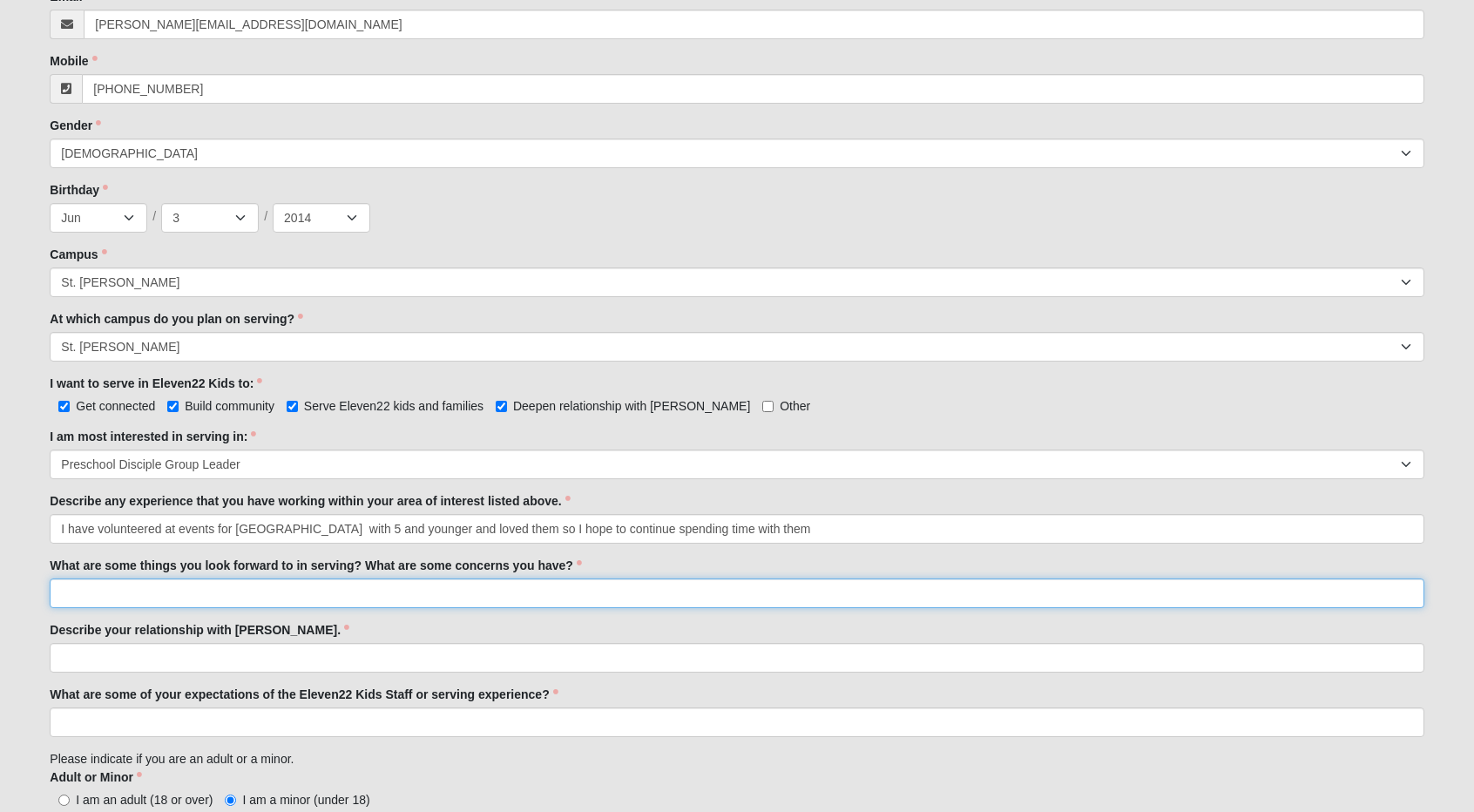
click at [284, 581] on input "What are some things you look forward to in serving? What are some concerns you…" at bounding box center [737, 592] width 1374 height 30
click at [331, 593] on input "Some things I look forward to in serving are spreding the love of [DEMOGRAPHIC_…" at bounding box center [737, 592] width 1374 height 30
click at [437, 591] on input "Some things I look forward to in serving are spreading the love of [DEMOGRAPHIC…" at bounding box center [737, 592] width 1374 height 30
click at [611, 597] on input "Some things I look forward to in serving are spreading the love of [PERSON_NAME…" at bounding box center [737, 592] width 1374 height 30
click at [669, 598] on input "Some things I look forward to in serving are spreading the love of [PERSON_NAME…" at bounding box center [737, 592] width 1374 height 30
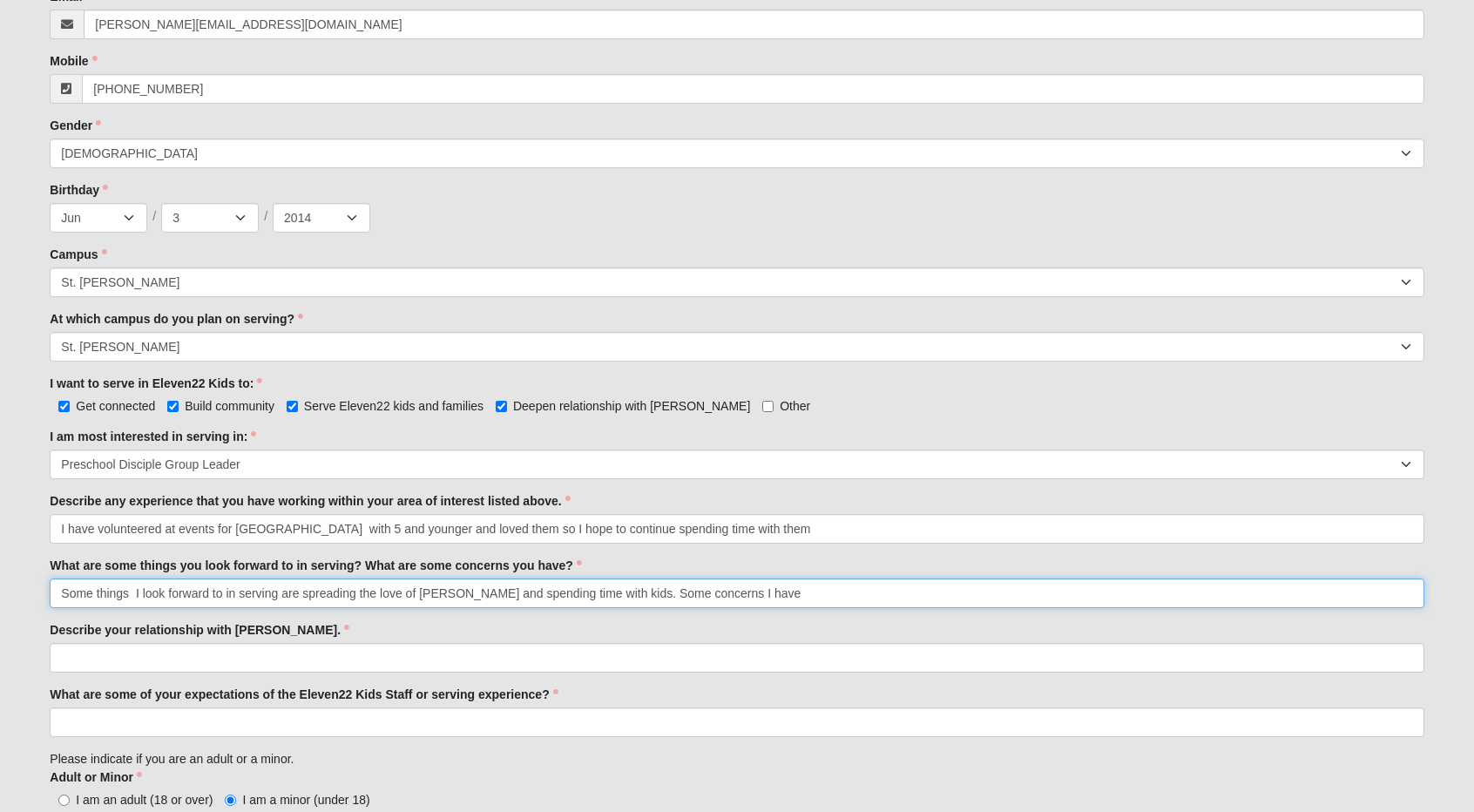
type input "Some things I look forward to in serving are spreading the love of [PERSON_NAME…"
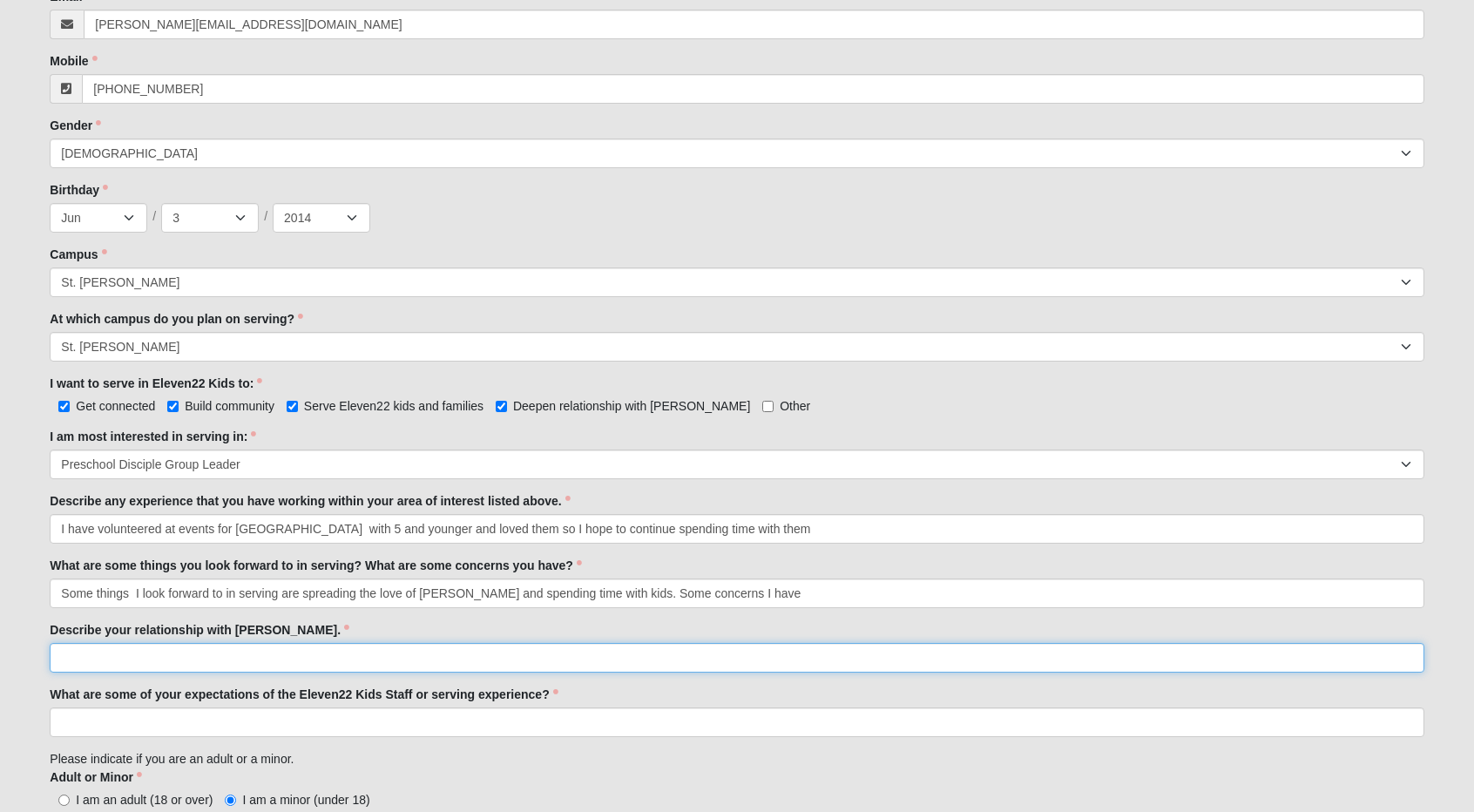
click at [291, 656] on input "Describe your relationship with [PERSON_NAME]." at bounding box center [737, 657] width 1374 height 30
type input "I"
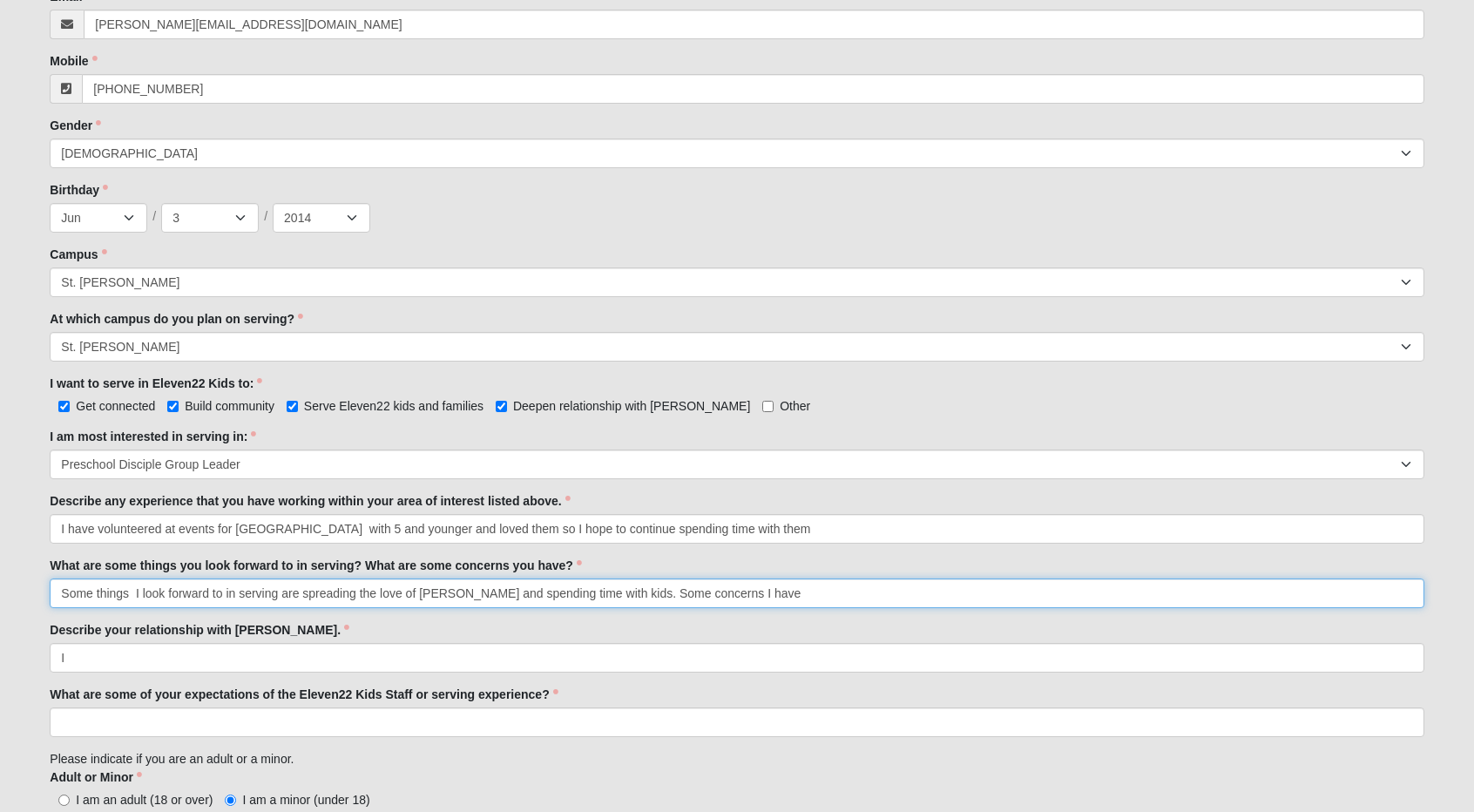
click at [728, 592] on input "Some things I look forward to in serving are spreading the love of [PERSON_NAME…" at bounding box center [737, 592] width 1374 height 30
type input "Some things I look forward to in serving are spreading the love of [PERSON_NAME…"
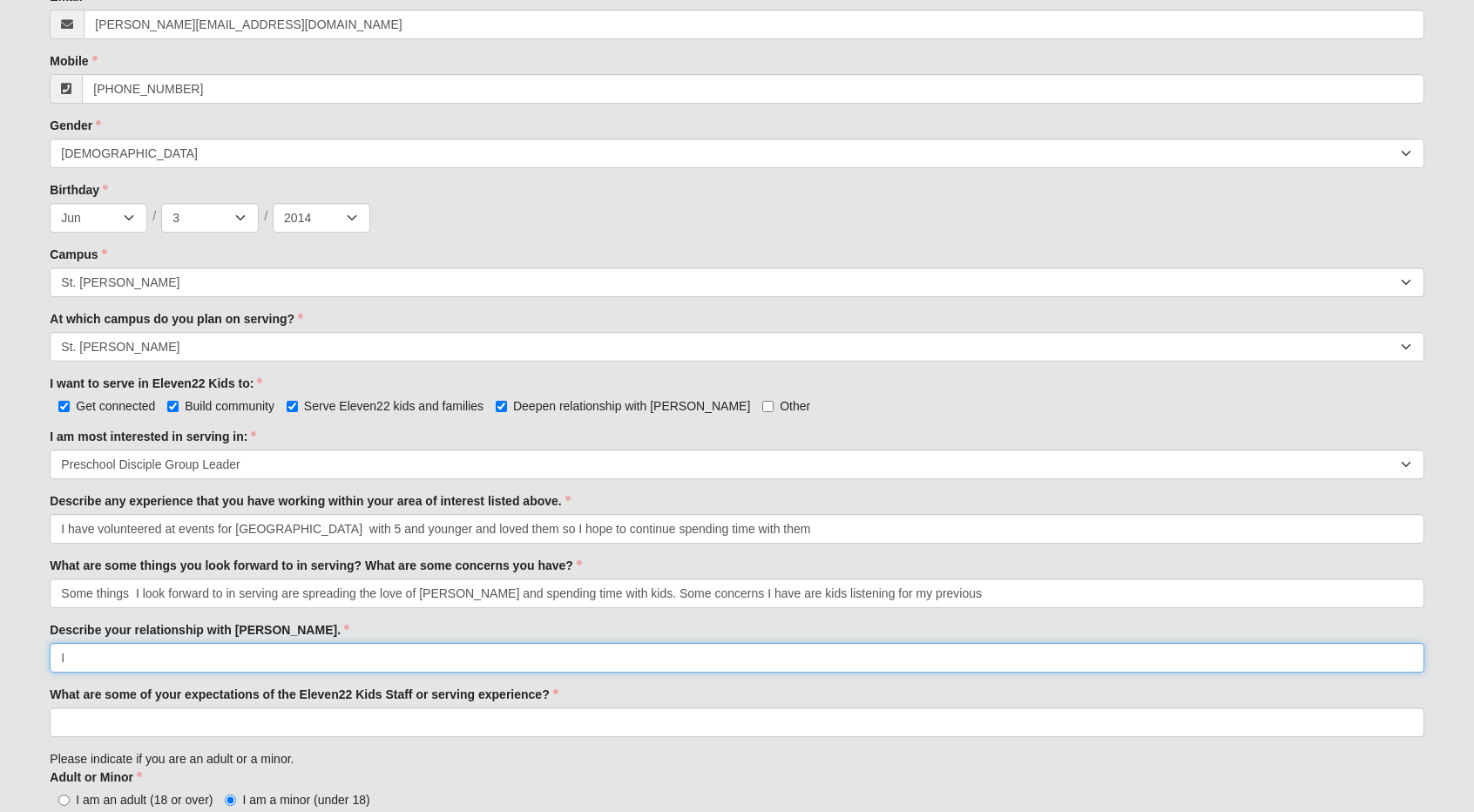
click at [172, 647] on input "I" at bounding box center [737, 657] width 1374 height 30
click at [94, 654] on input "I whould" at bounding box center [737, 657] width 1374 height 30
click at [520, 659] on input "I would love to say good but if I am being honest i would say i trust him but i…" at bounding box center [737, 657] width 1374 height 30
type input "I would love to say good but if I am being honest i would say i trust him but i…"
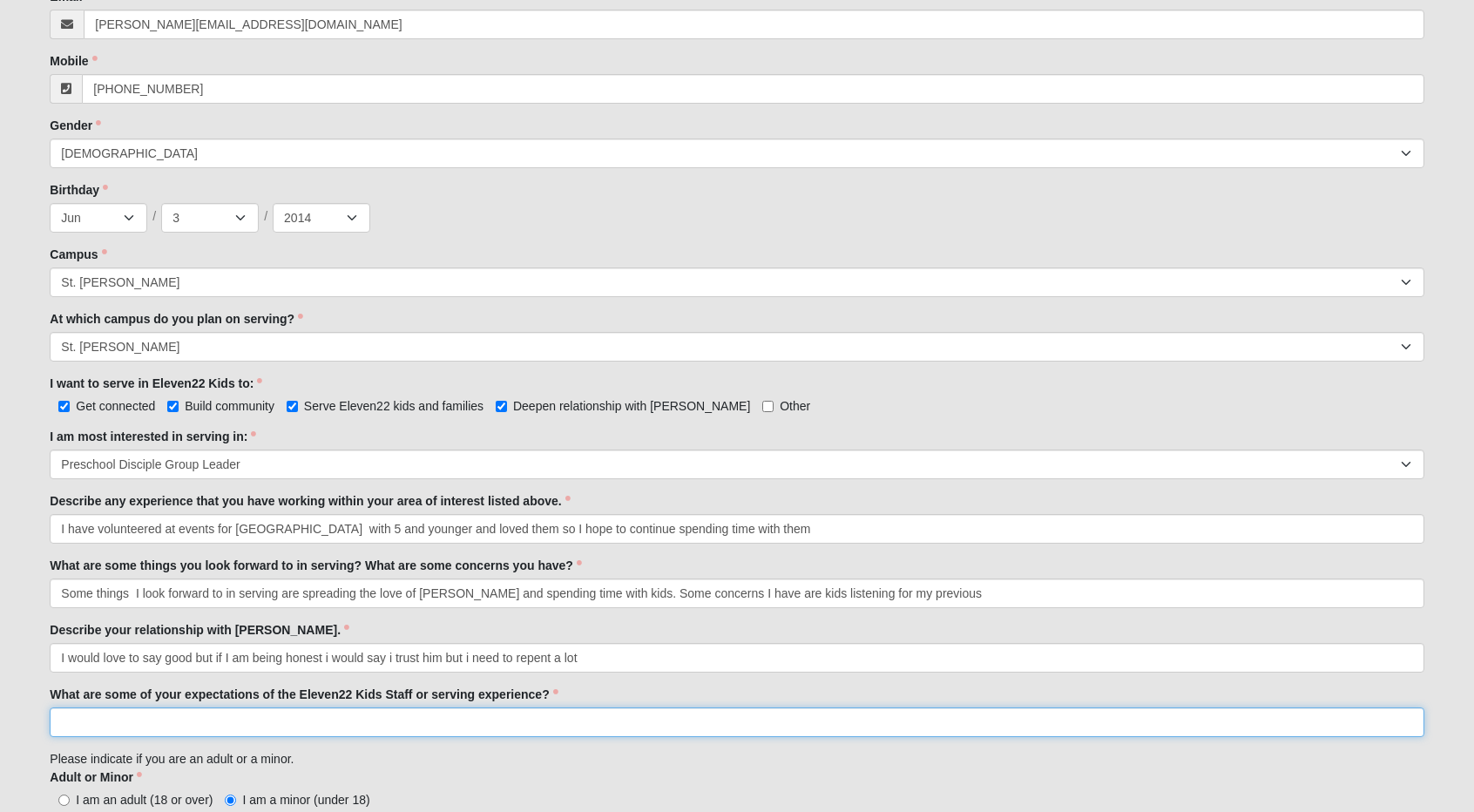
click at [151, 729] on input "What are some of your expectations of the Eleven22 Kids Staff or serving experi…" at bounding box center [737, 721] width 1374 height 30
click at [106, 718] on input "To [MEDICAL_DATA] a relasion ship wih [PERSON_NAME]" at bounding box center [737, 721] width 1374 height 30
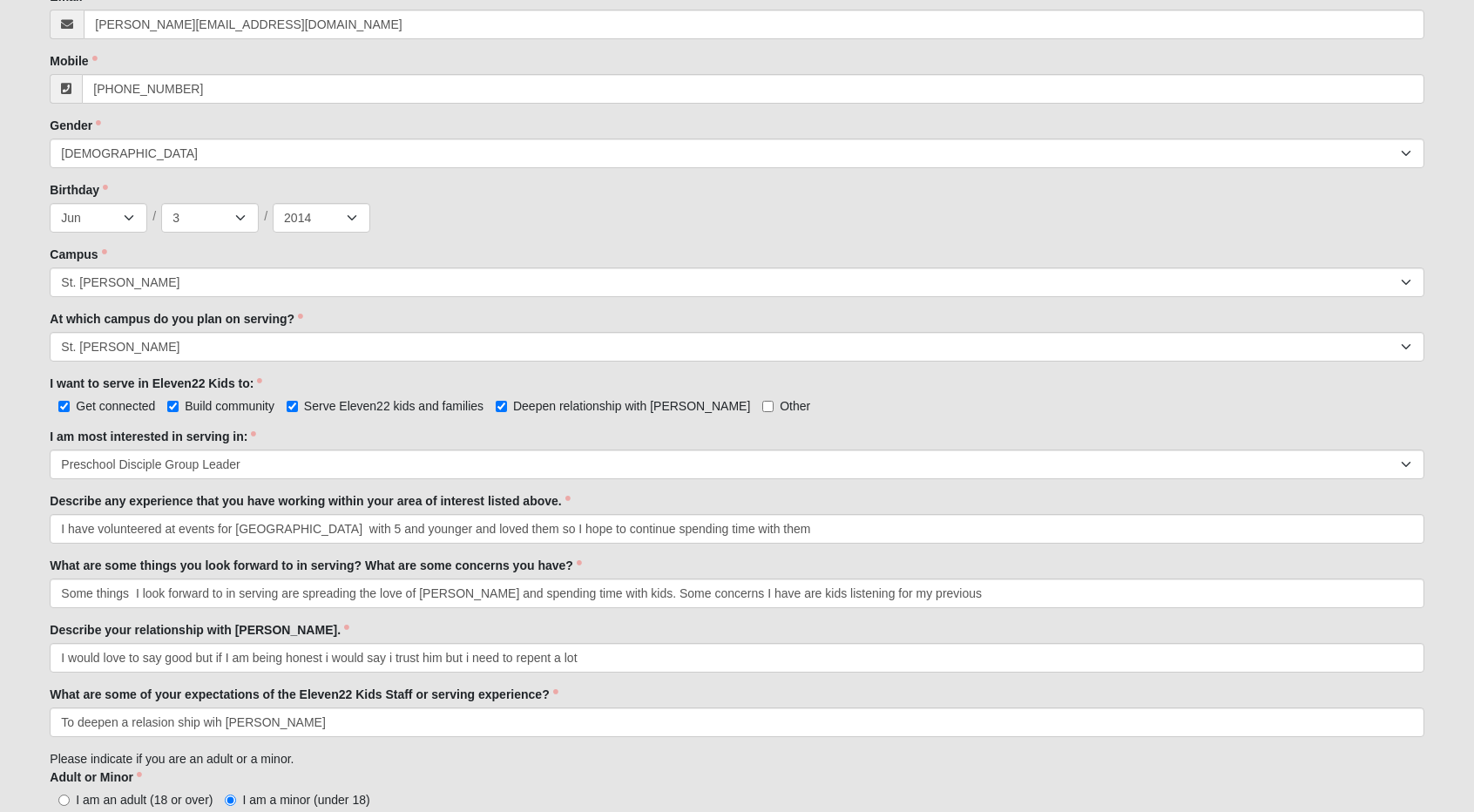
drag, startPoint x: 151, startPoint y: 722, endPoint x: 270, endPoint y: 760, distance: 124.9
click at [179, 718] on input "To deepen a relasion ship wih [PERSON_NAME]" at bounding box center [737, 721] width 1374 height 30
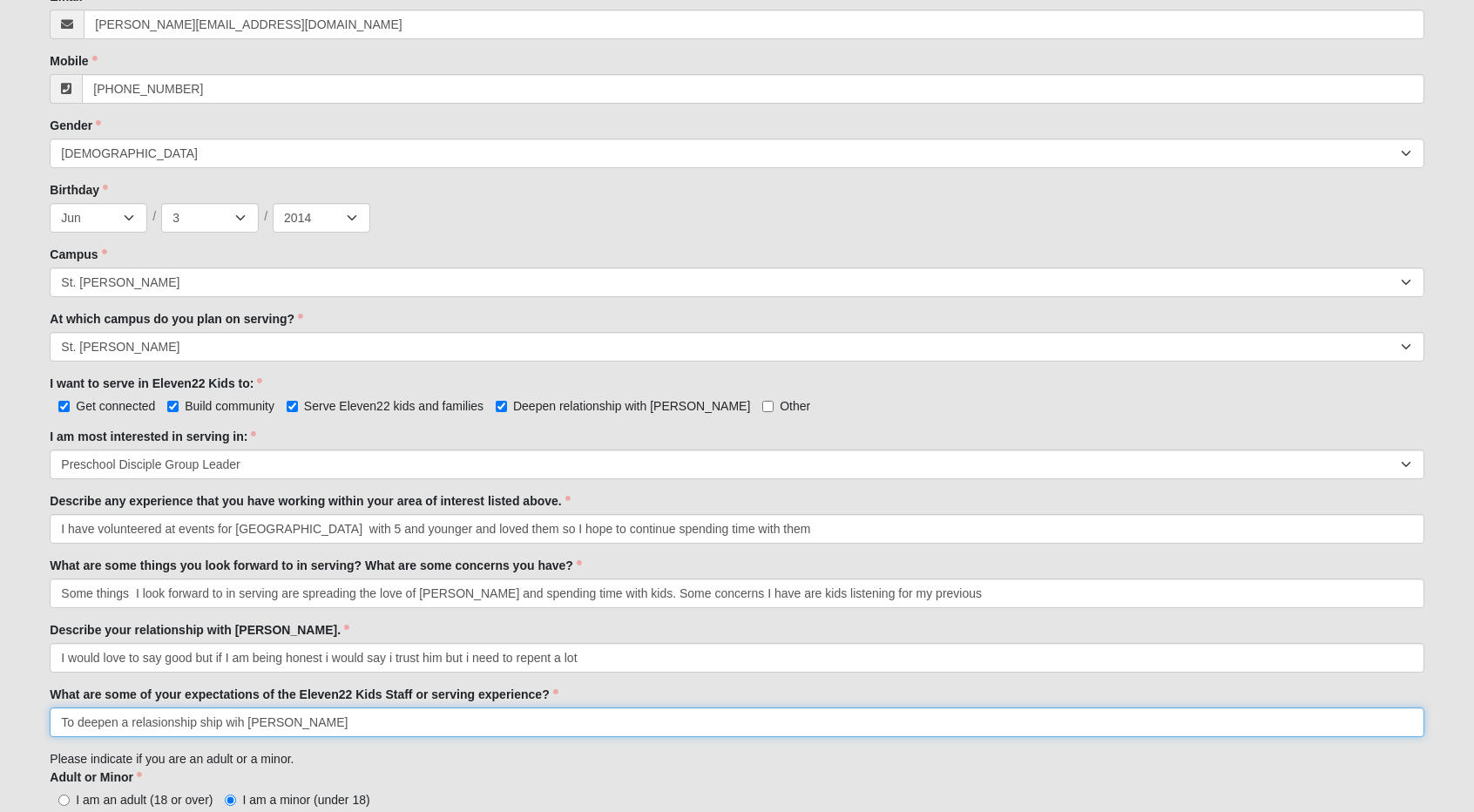
click at [165, 727] on input "To deepen a relasionship ship wih [PERSON_NAME]" at bounding box center [737, 721] width 1374 height 30
click at [227, 724] on input "To deepen a relationship ship wih [PERSON_NAME]" at bounding box center [737, 721] width 1374 height 30
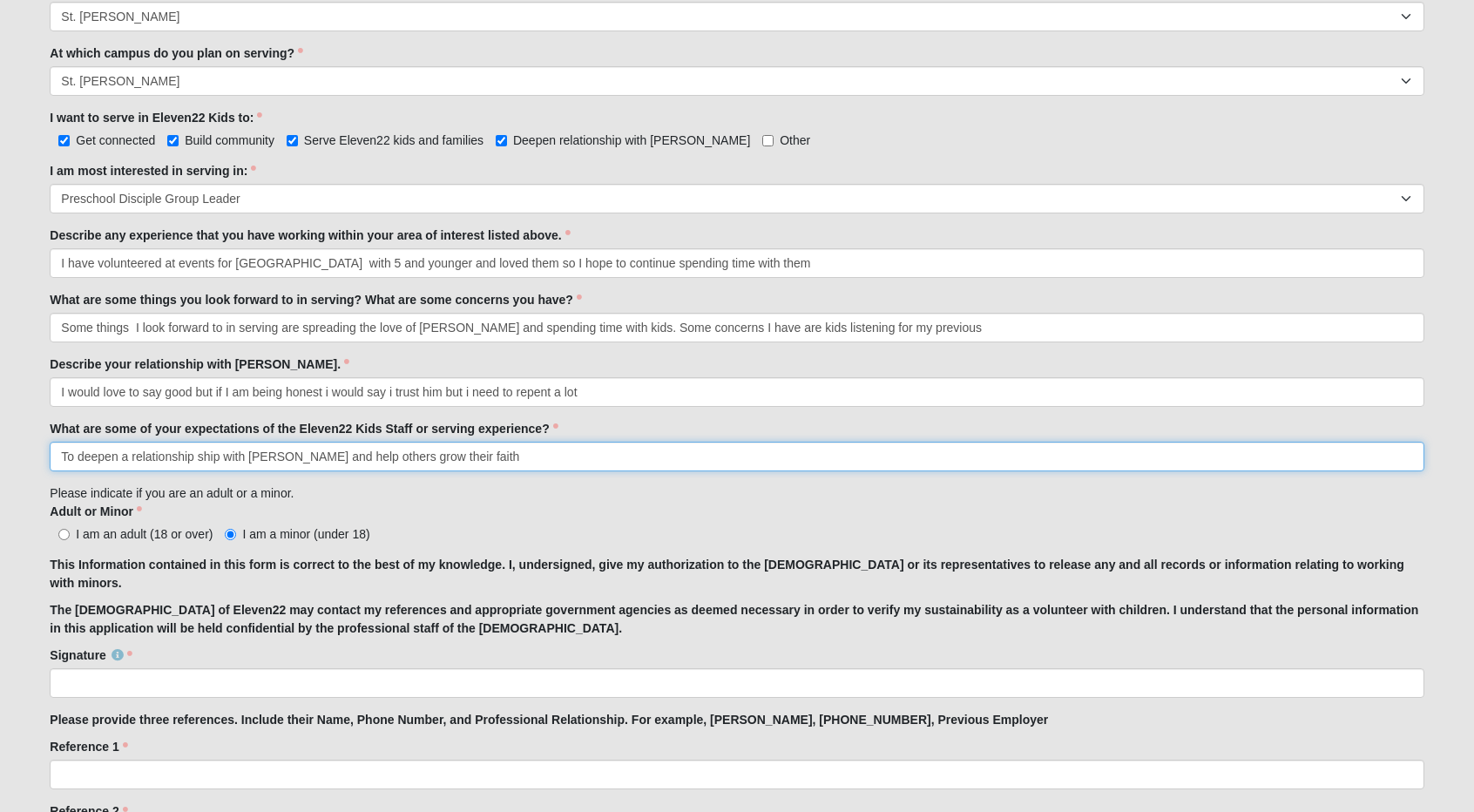
scroll to position [861, 0]
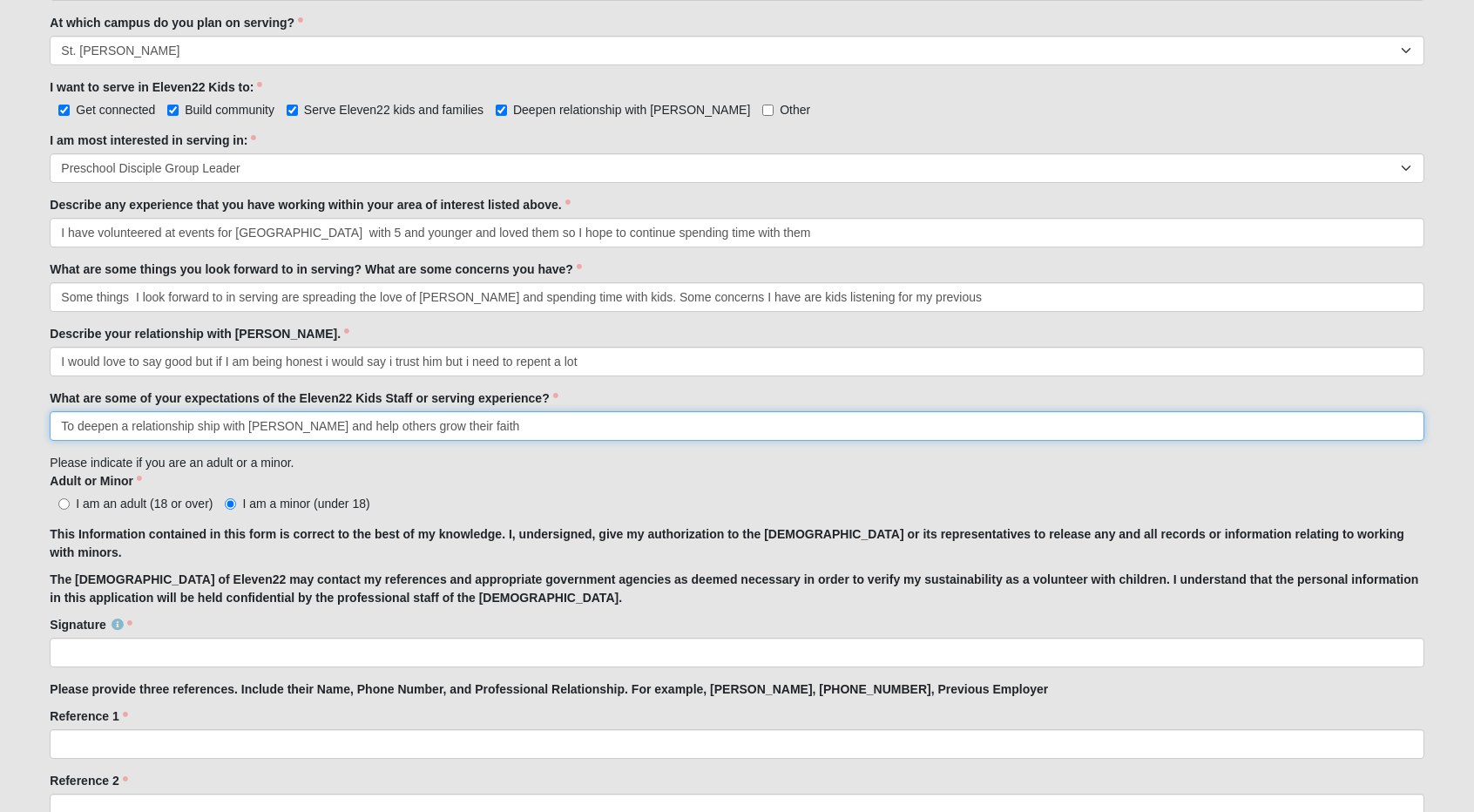
type input "To deepen a relationship ship with [PERSON_NAME] and help others grow their fai…"
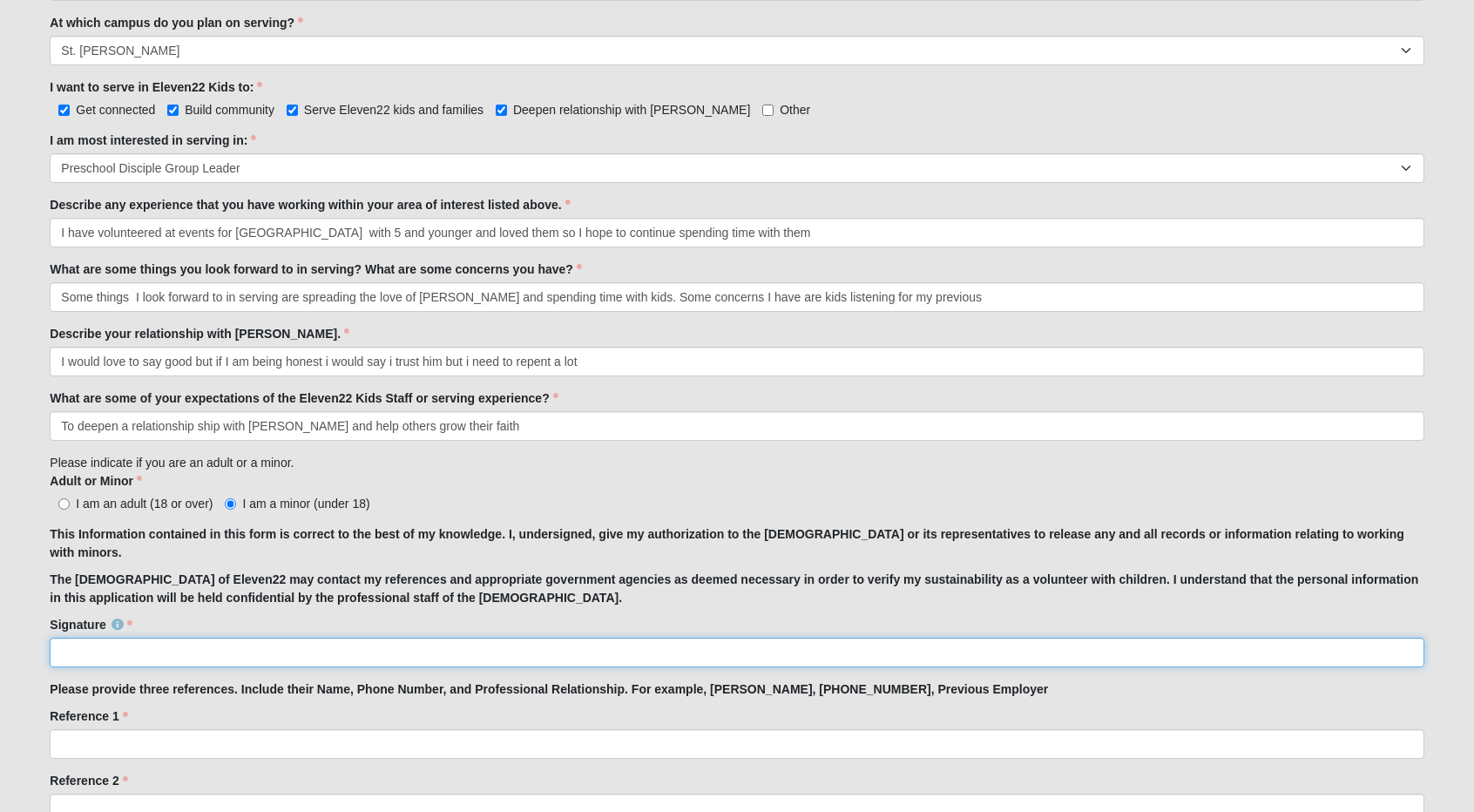
click at [190, 657] on input "Signature" at bounding box center [737, 652] width 1374 height 30
type input "[PERSON_NAME]"
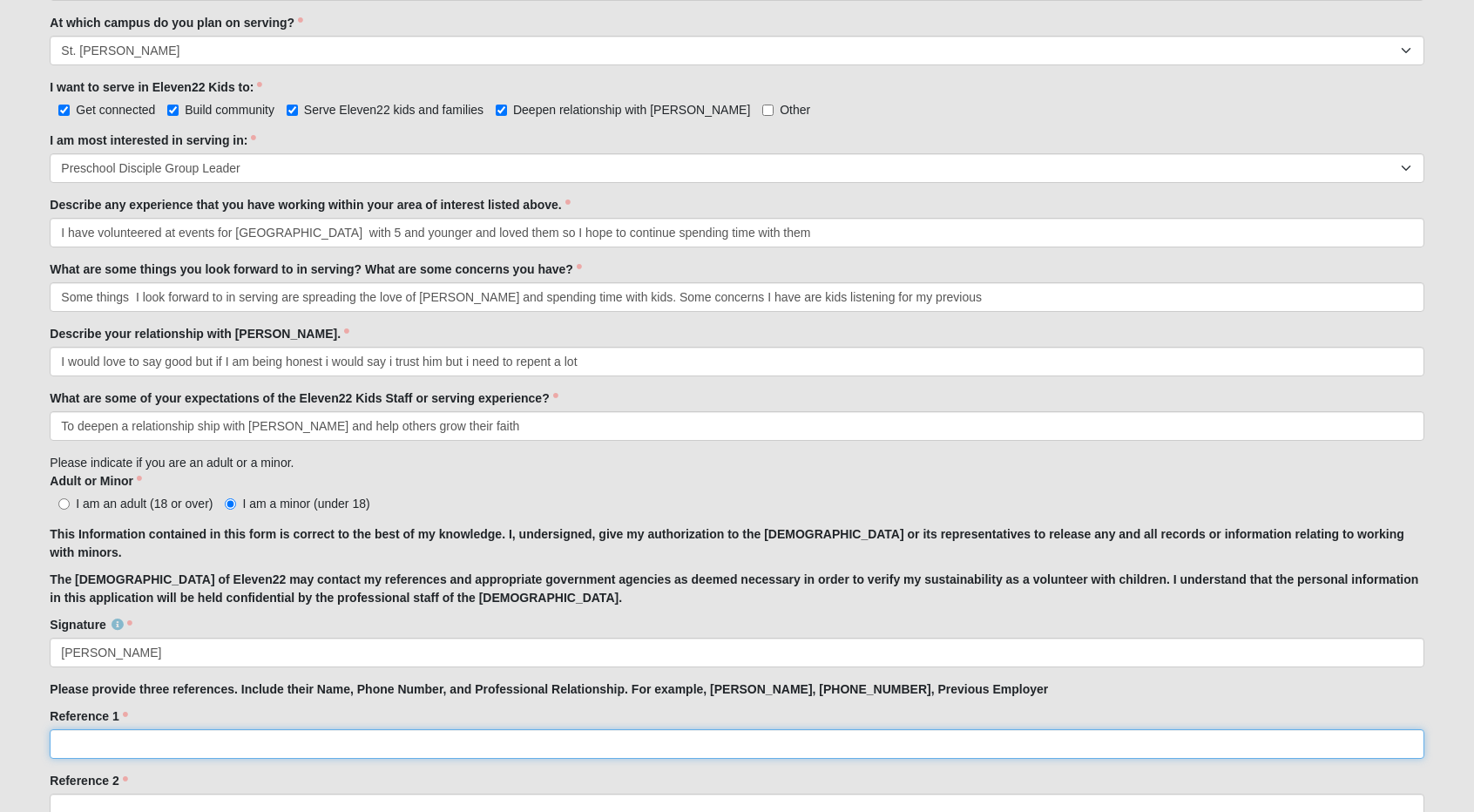
click at [156, 755] on input "Reference 1" at bounding box center [737, 743] width 1374 height 30
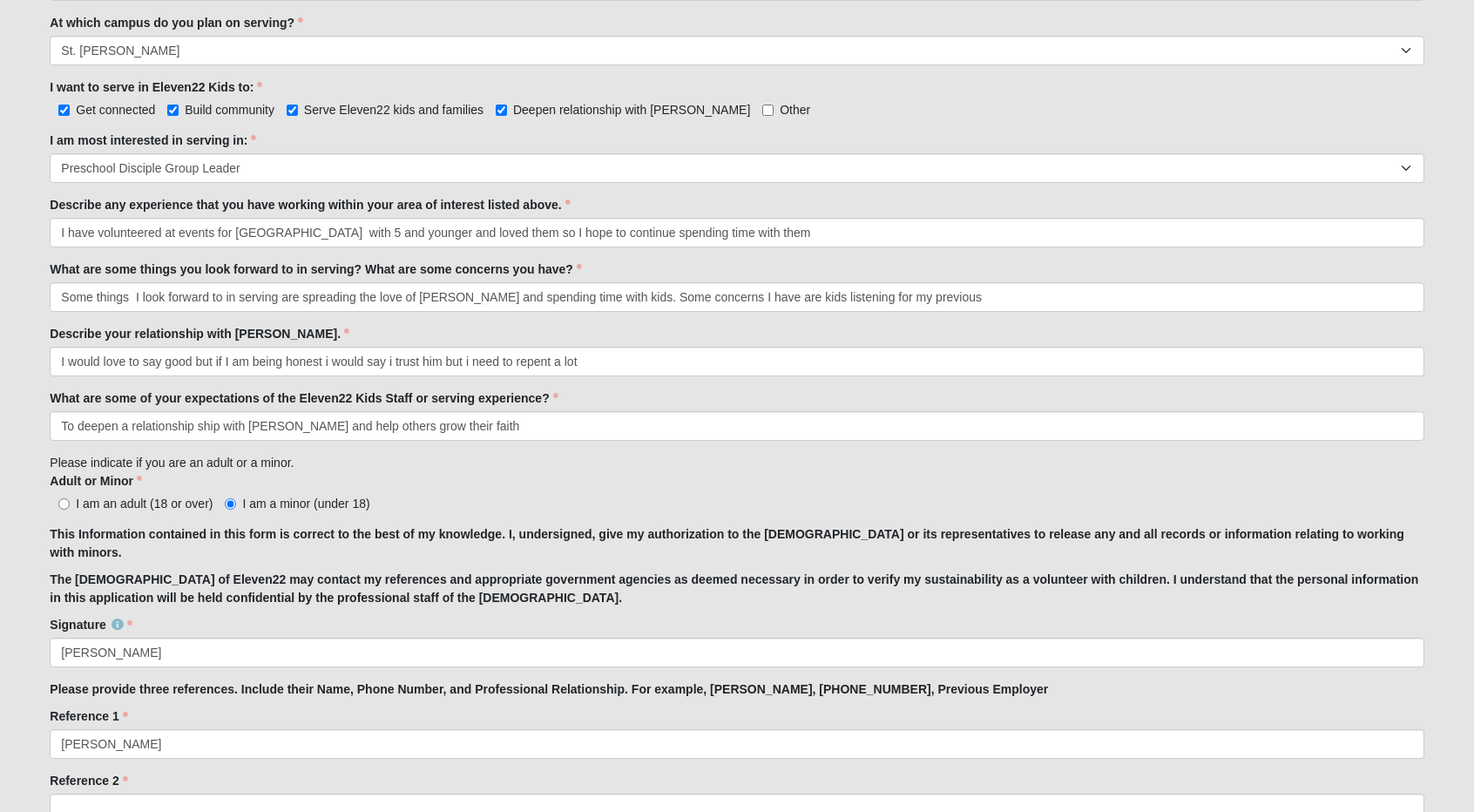
drag, startPoint x: 125, startPoint y: 741, endPoint x: 424, endPoint y: 694, distance: 302.7
click at [424, 694] on strong "Please provide three references. Include their Name, Phone Number, and Professi…" at bounding box center [548, 689] width 998 height 14
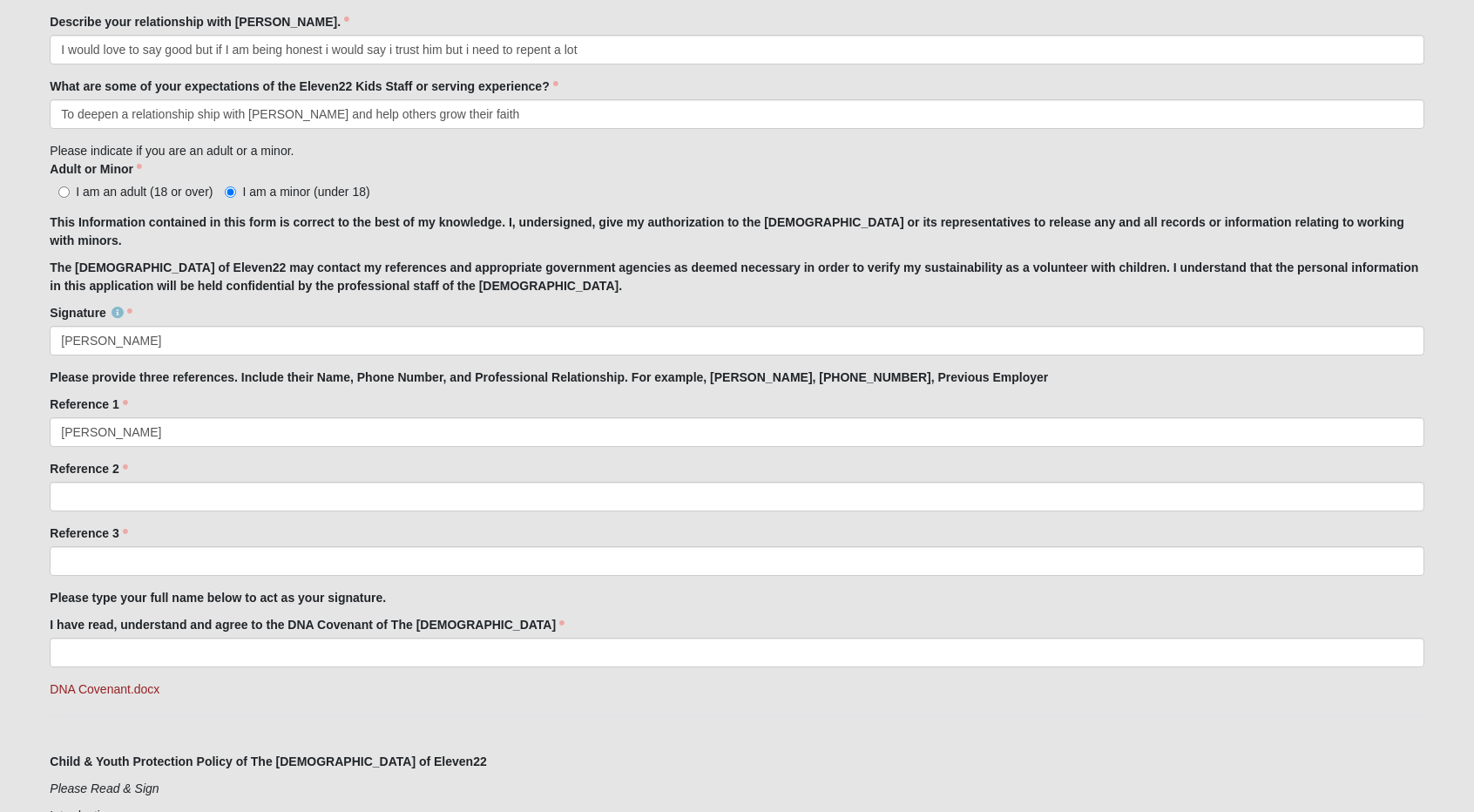
scroll to position [1172, 0]
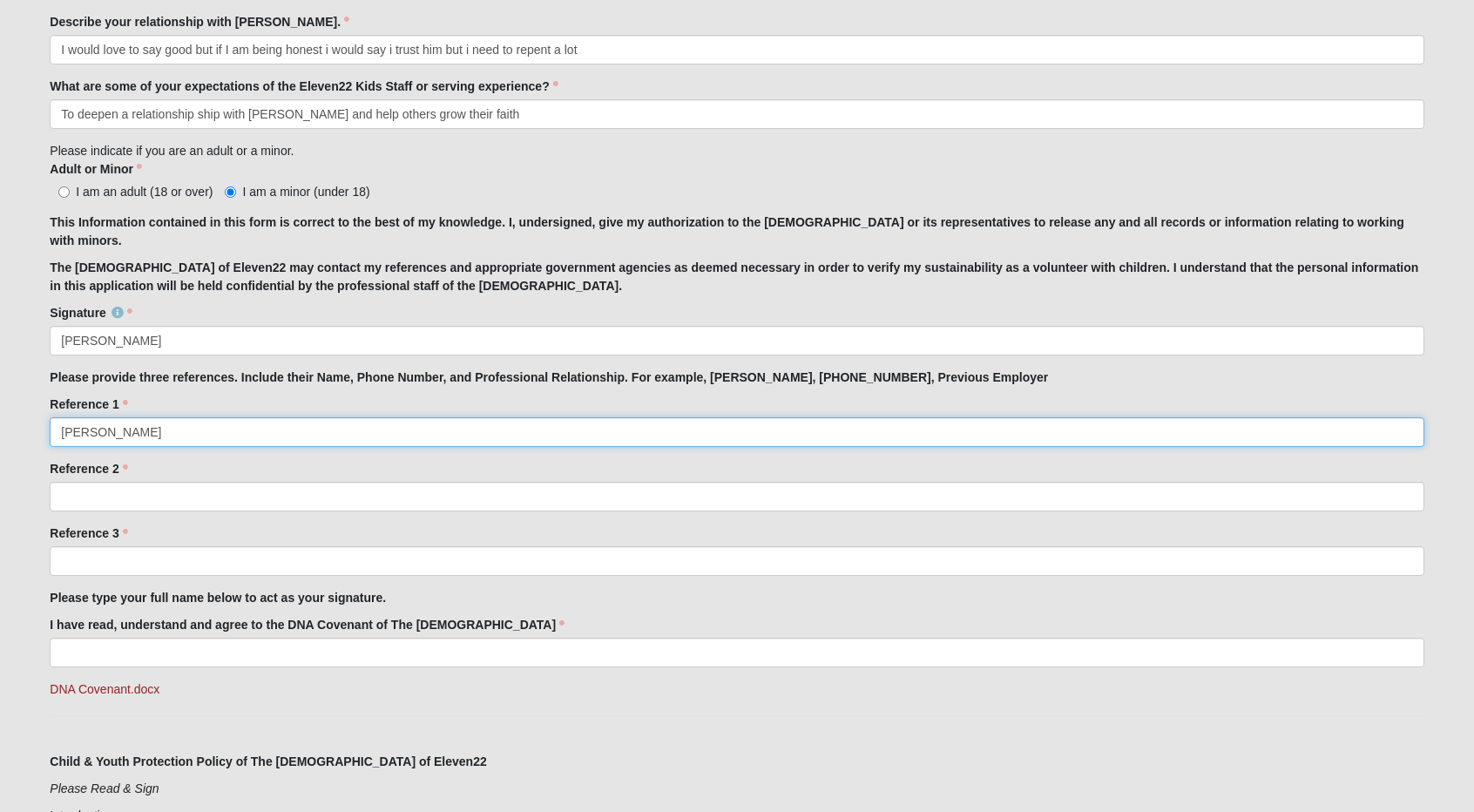
click at [290, 439] on input "[PERSON_NAME]" at bounding box center [737, 432] width 1374 height 30
click at [159, 434] on input "[PERSON_NAME] -" at bounding box center [737, 432] width 1374 height 30
click at [218, 437] on input "[PERSON_NAME] Taekwondo -" at bounding box center [737, 432] width 1374 height 30
drag, startPoint x: 223, startPoint y: 434, endPoint x: 346, endPoint y: 434, distance: 123.0
click at [346, 434] on input "[PERSON_NAME] Taekwondo intruter" at bounding box center [737, 432] width 1374 height 30
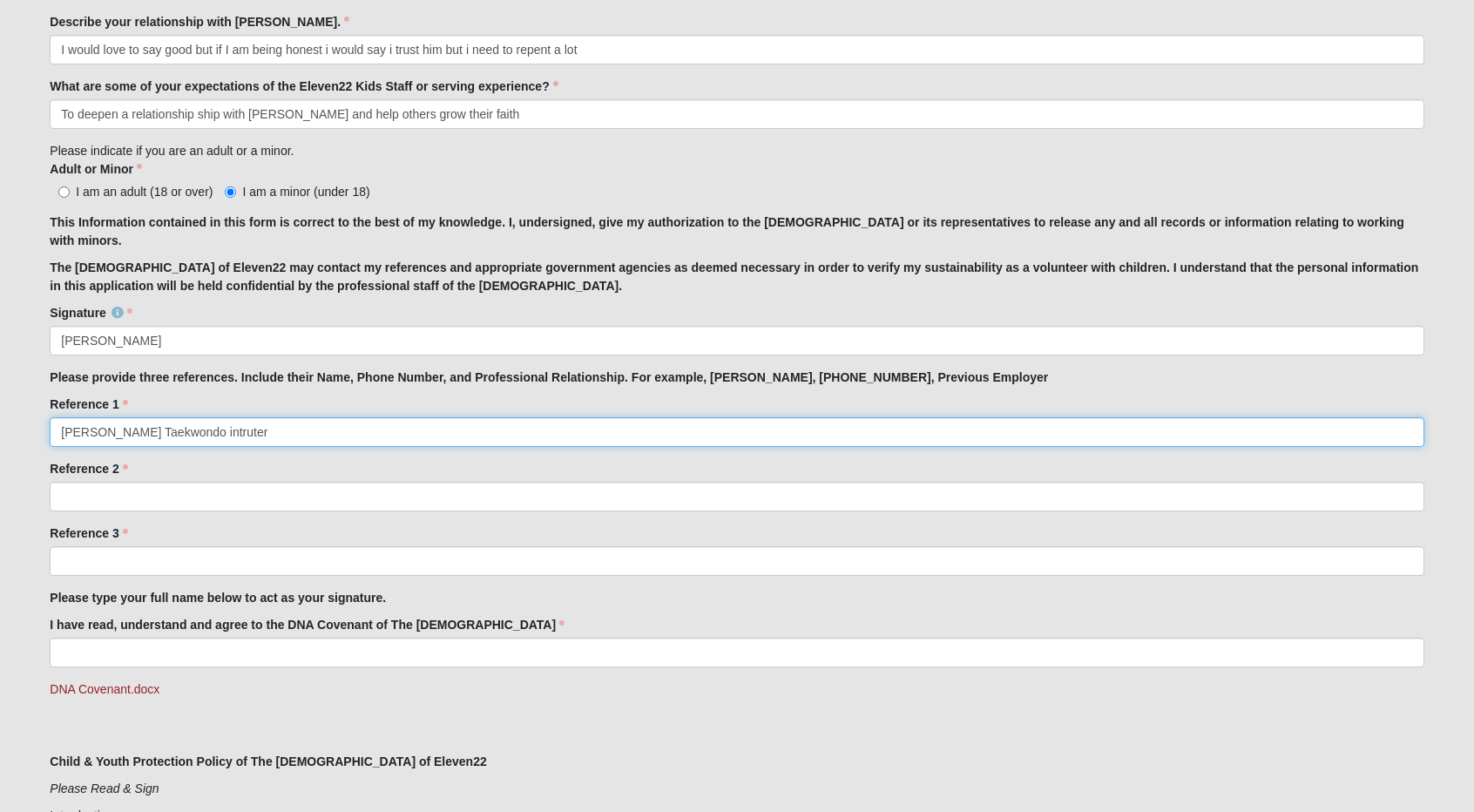
click at [291, 429] on input "[PERSON_NAME] Taekwondo intruter" at bounding box center [737, 432] width 1374 height 30
click at [250, 434] on input "[PERSON_NAME] Taekwondo instucter" at bounding box center [737, 432] width 1374 height 30
click at [271, 431] on input "[PERSON_NAME] Taekwondo instuctor" at bounding box center [737, 432] width 1374 height 30
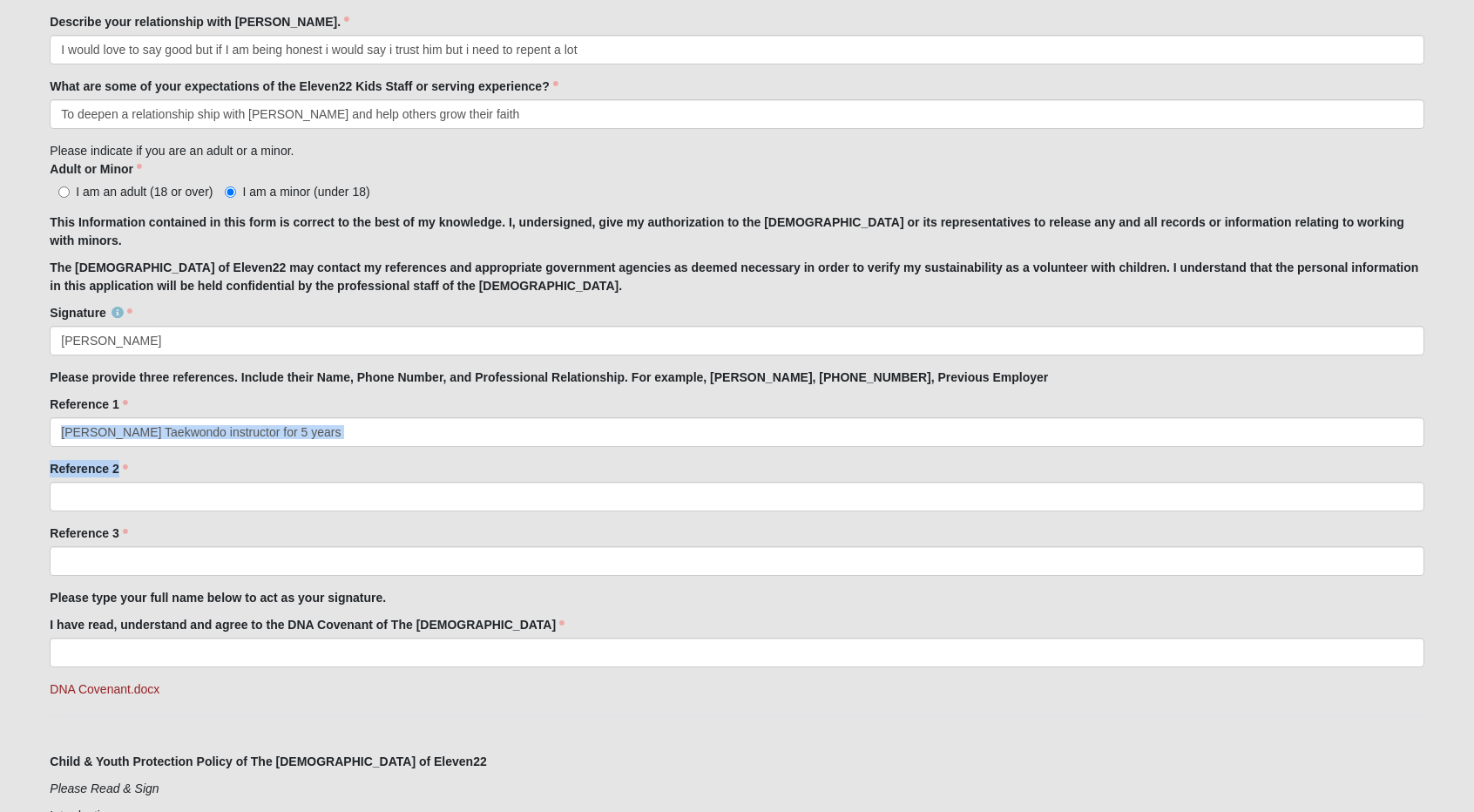
drag, startPoint x: 390, startPoint y: 471, endPoint x: 410, endPoint y: 396, distance: 77.6
click at [385, 410] on div "Reference 1 [PERSON_NAME] Taekwondo instructor for 5 years Reference 1 is requi…" at bounding box center [737, 421] width 1374 height 52
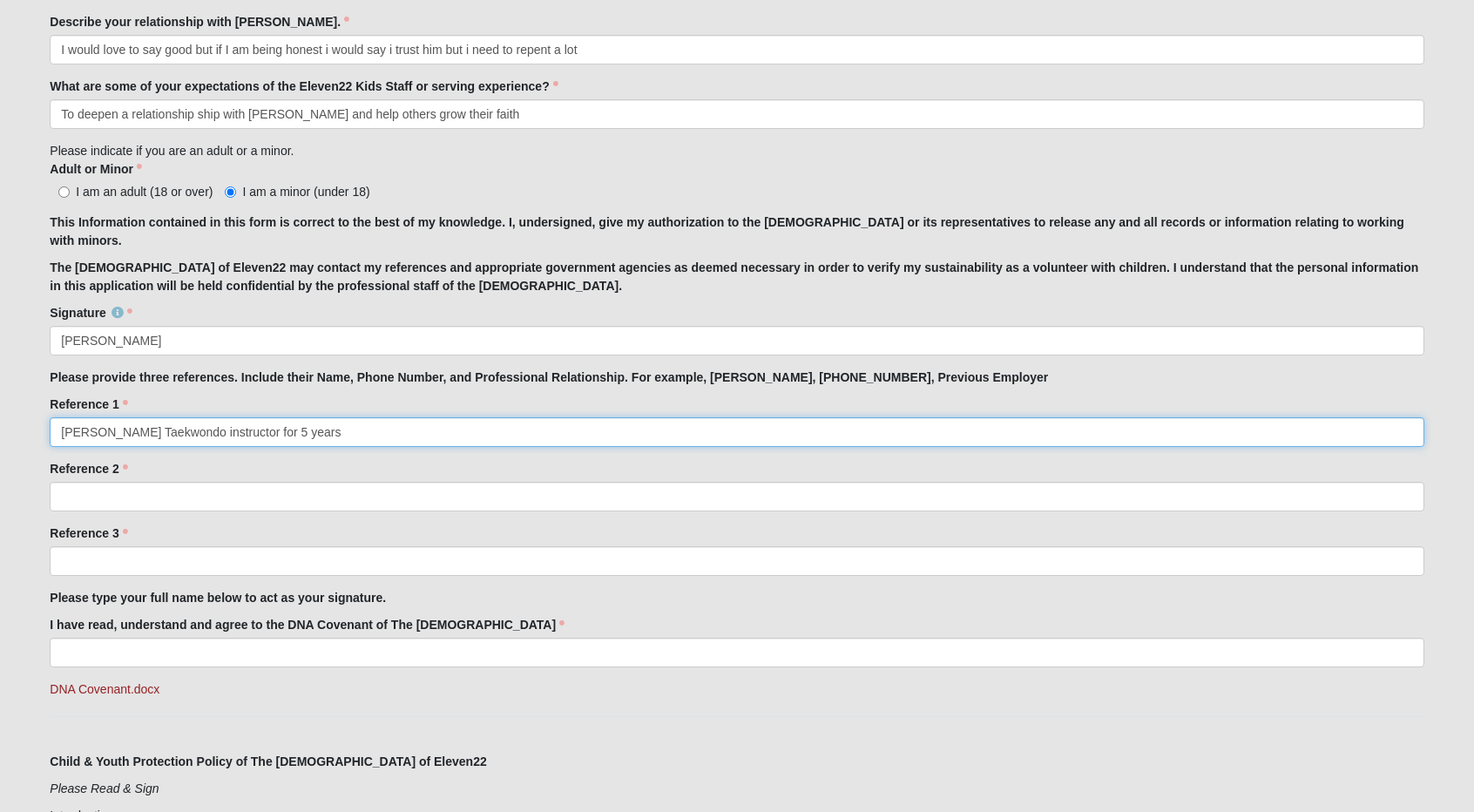
click at [340, 426] on input "[PERSON_NAME] Taekwondo instructor for 5 years" at bounding box center [737, 432] width 1374 height 30
type input "[PERSON_NAME] Taekwondo instructor for 5 years [PHONE_NUMBER]"
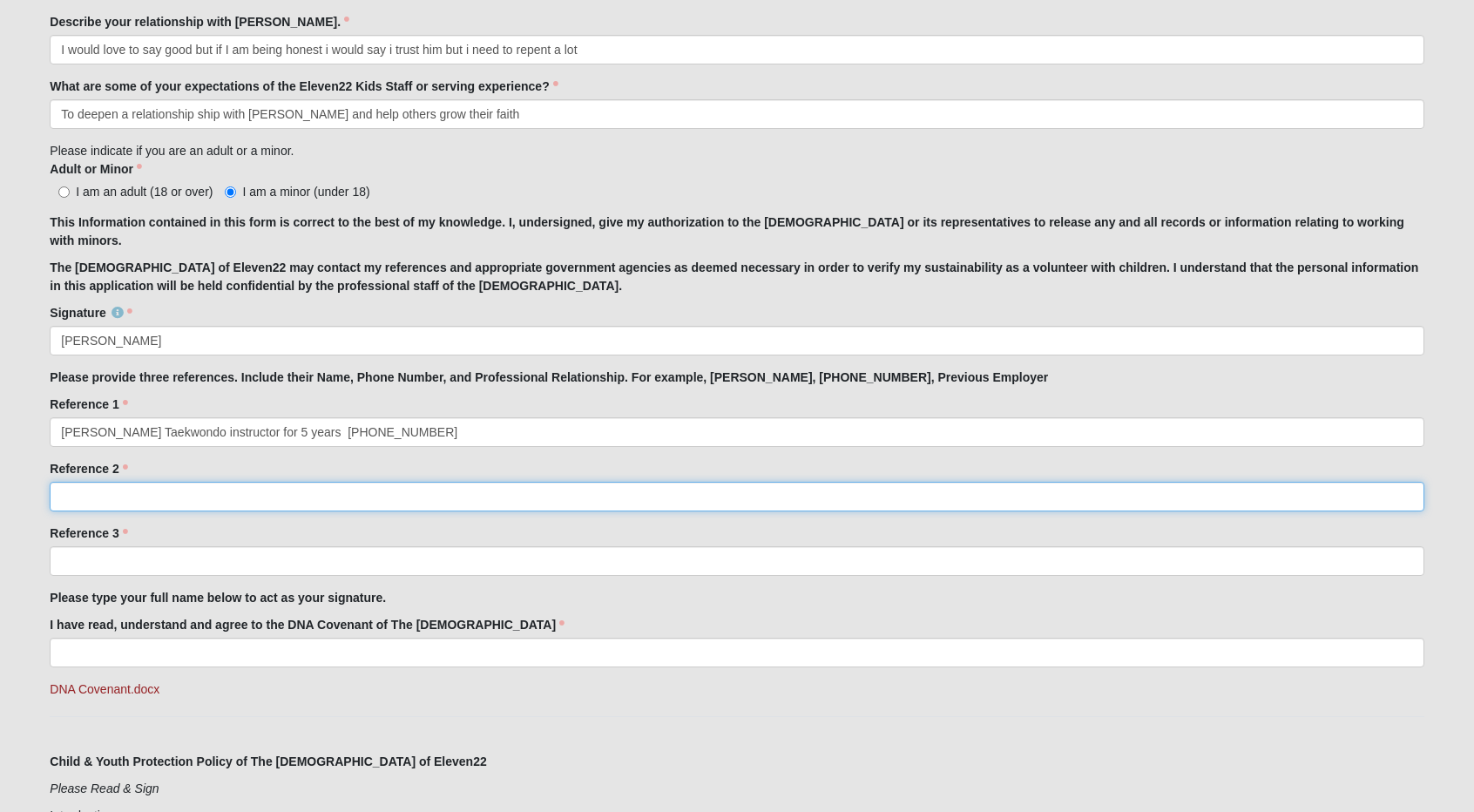
click at [347, 506] on input "Reference 2" at bounding box center [737, 496] width 1374 height 30
type input "[PERSON_NAME] [PHONE_NUMBER] Family friend, previous Disciple group leader"
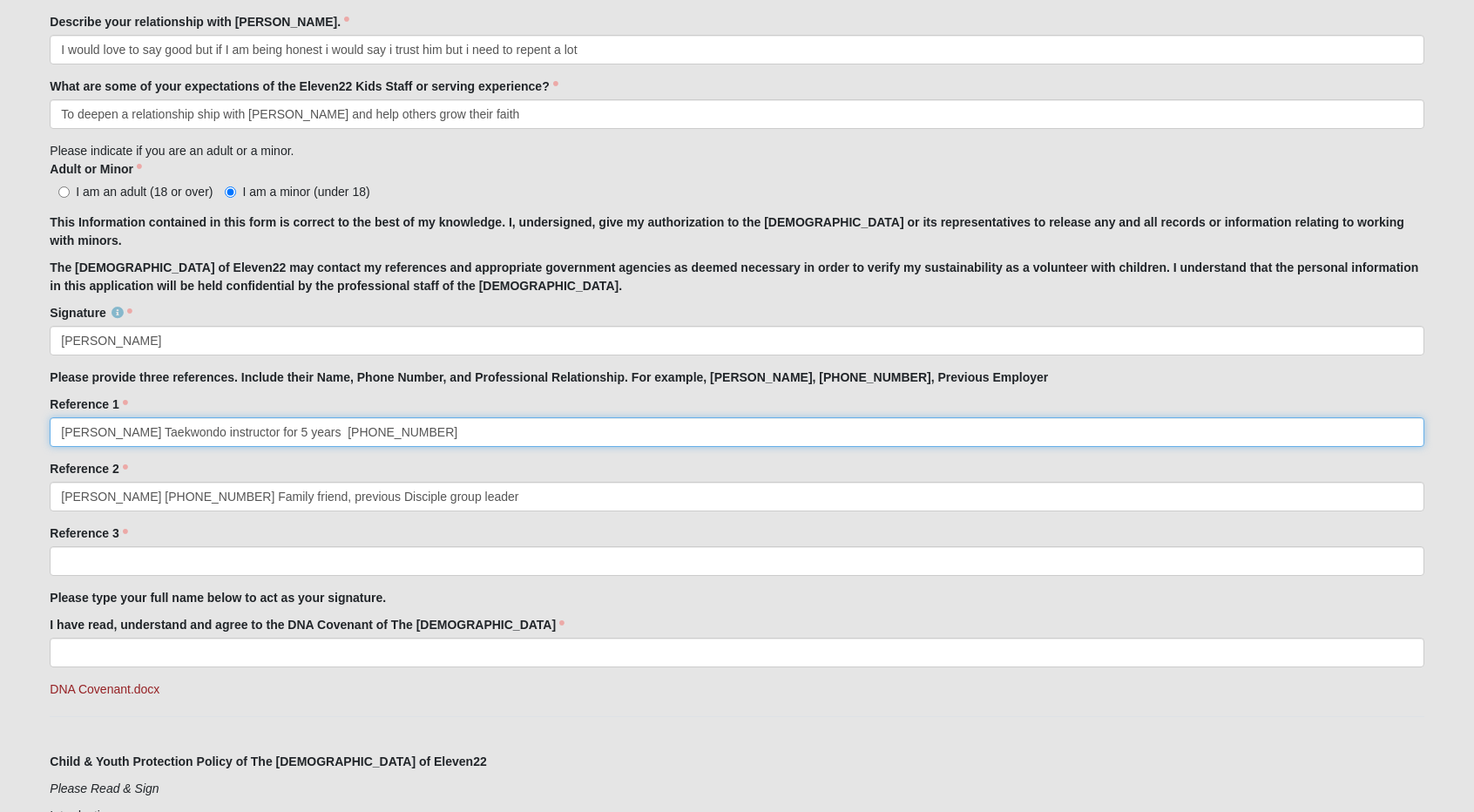
click at [425, 429] on input "[PERSON_NAME] Taekwondo instructor for 5 years [PHONE_NUMBER]" at bounding box center [737, 432] width 1374 height 30
type input "[PERSON_NAME] Taekwondo instructor for 5 years [PHONE_NUMBER]."
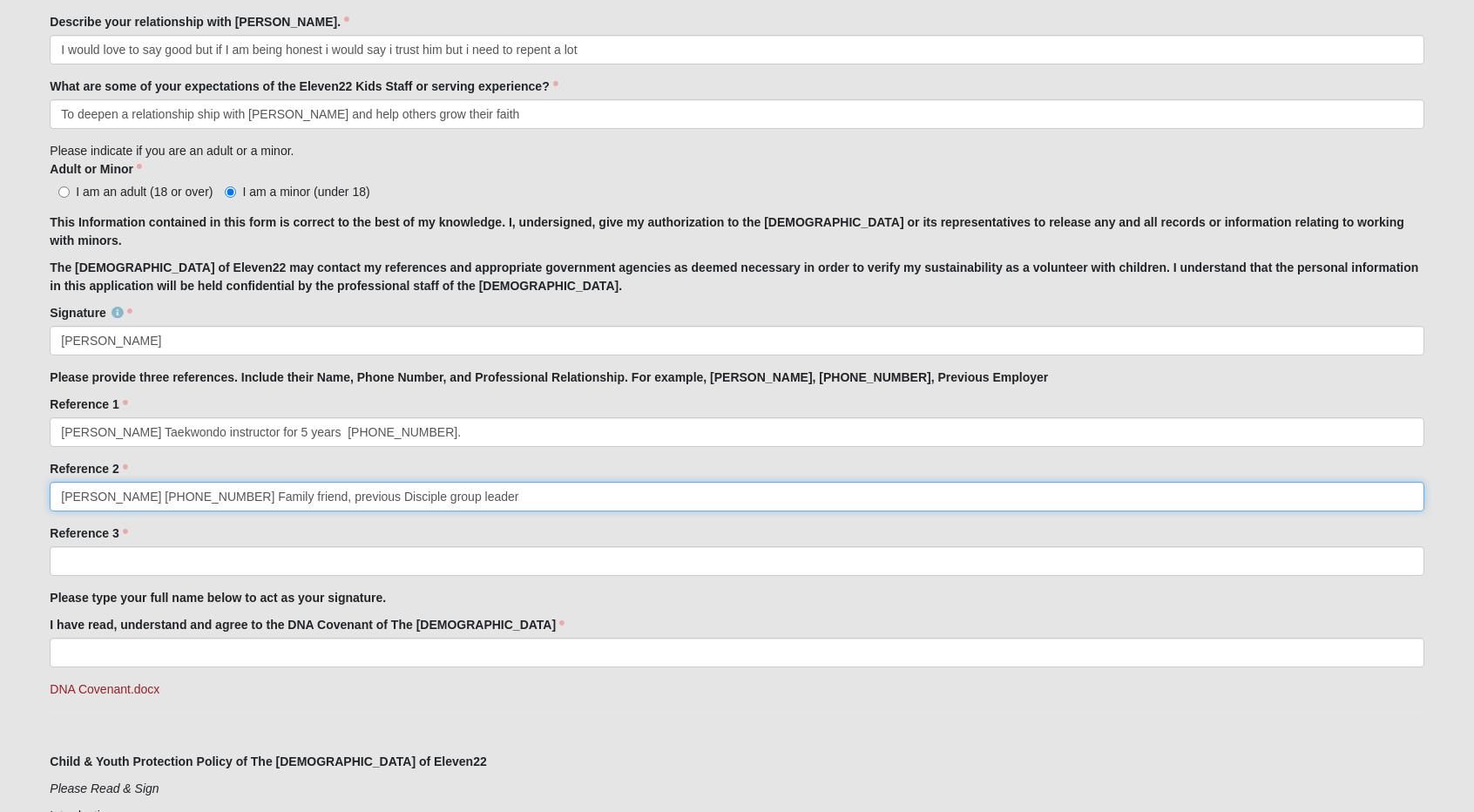
click at [474, 497] on input "[PERSON_NAME] [PHONE_NUMBER] Family friend, previous Disciple group leader" at bounding box center [737, 496] width 1374 height 30
type input "[PERSON_NAME] [PHONE_NUMBER] Family friend, previous Disciple group leader."
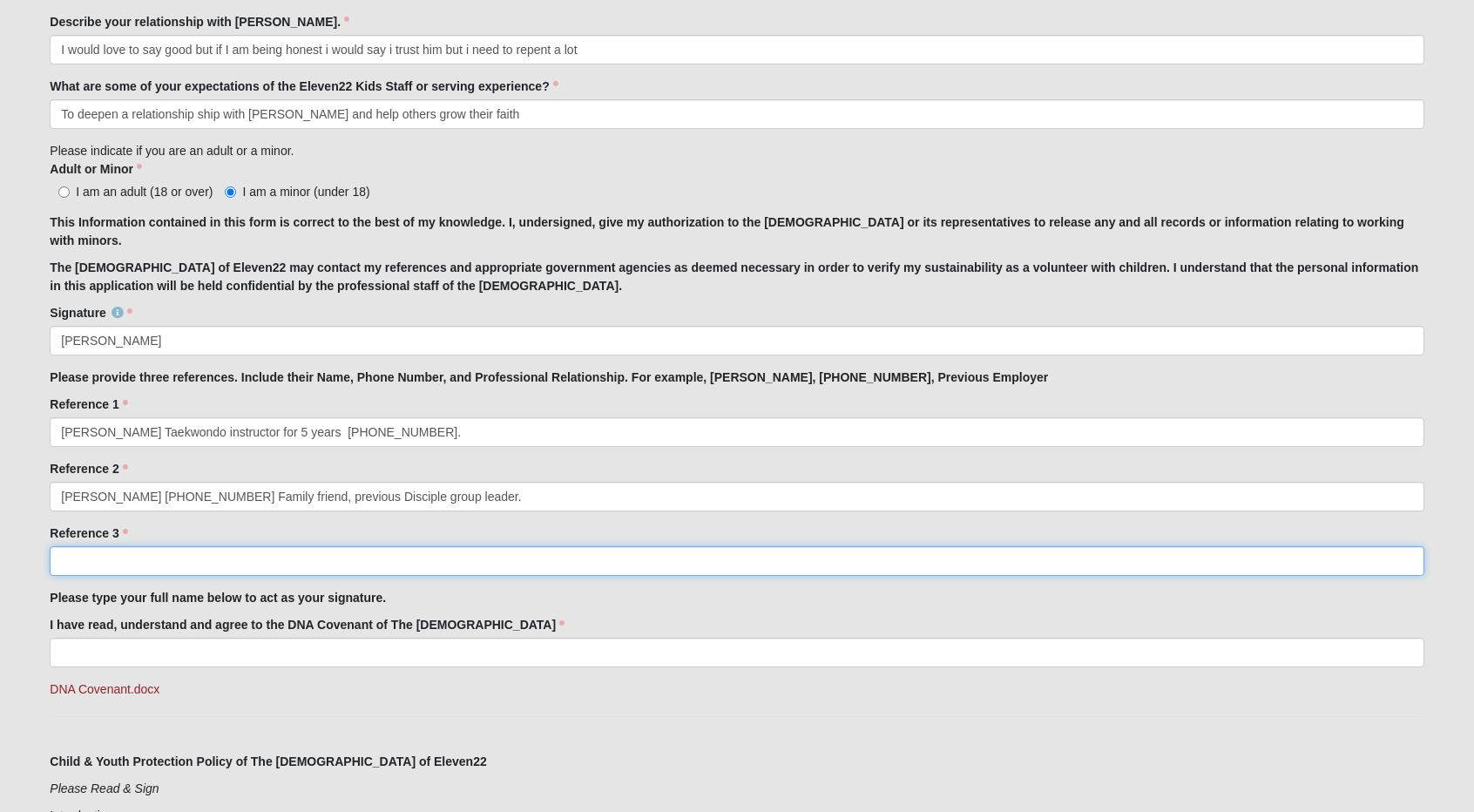
click at [190, 569] on input "Reference 3" at bounding box center [737, 561] width 1374 height 30
click at [192, 572] on input "[PERSON_NAME]" at bounding box center [737, 561] width 1374 height 30
type input "[PERSON_NAME] [PHONE_NUMBER] Vallencourt construction, Tournament volunteer coo…"
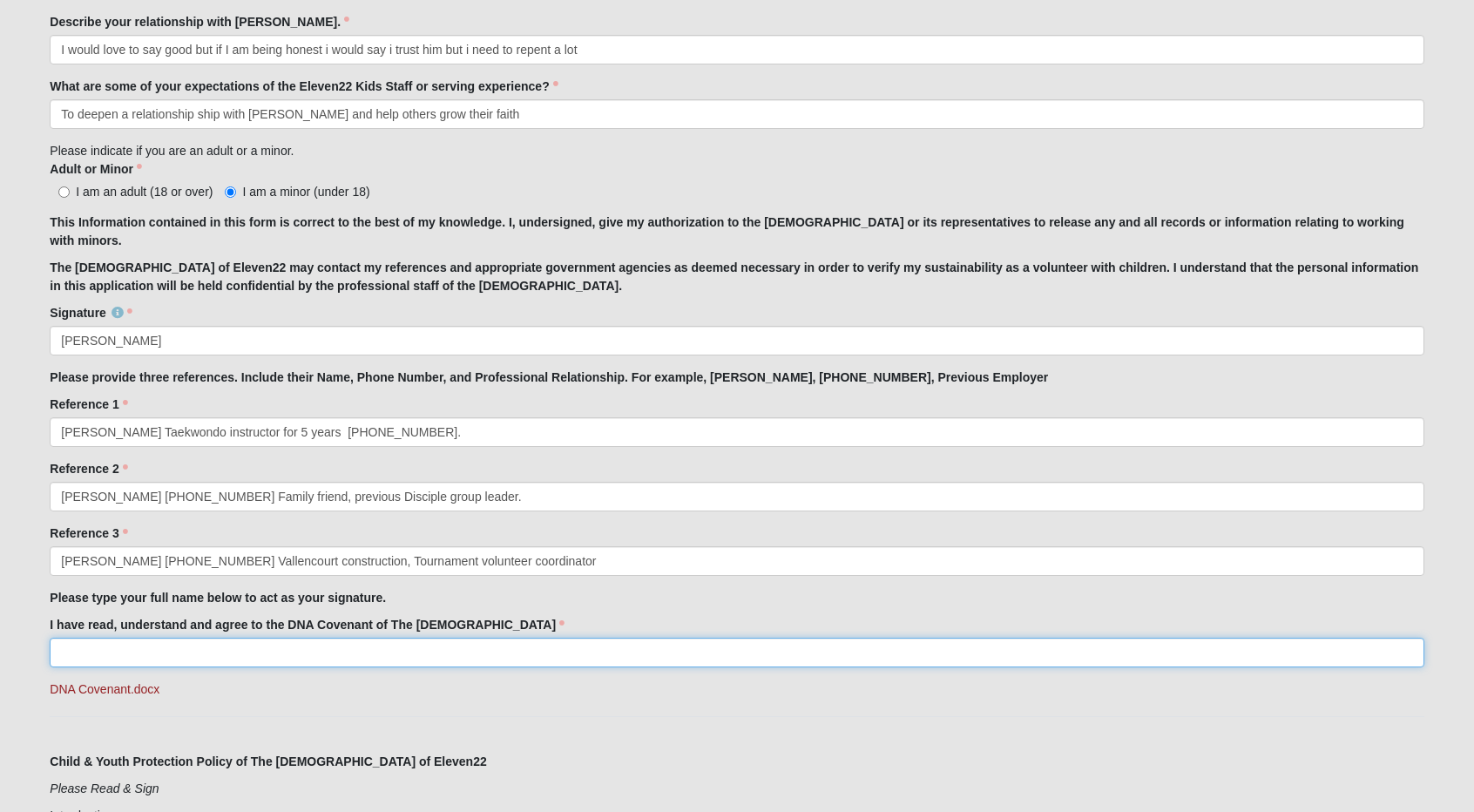
click at [298, 657] on input "I have read, understand and agree to the DNA Covenant of The [DEMOGRAPHIC_DATA]" at bounding box center [737, 652] width 1374 height 30
type input "a"
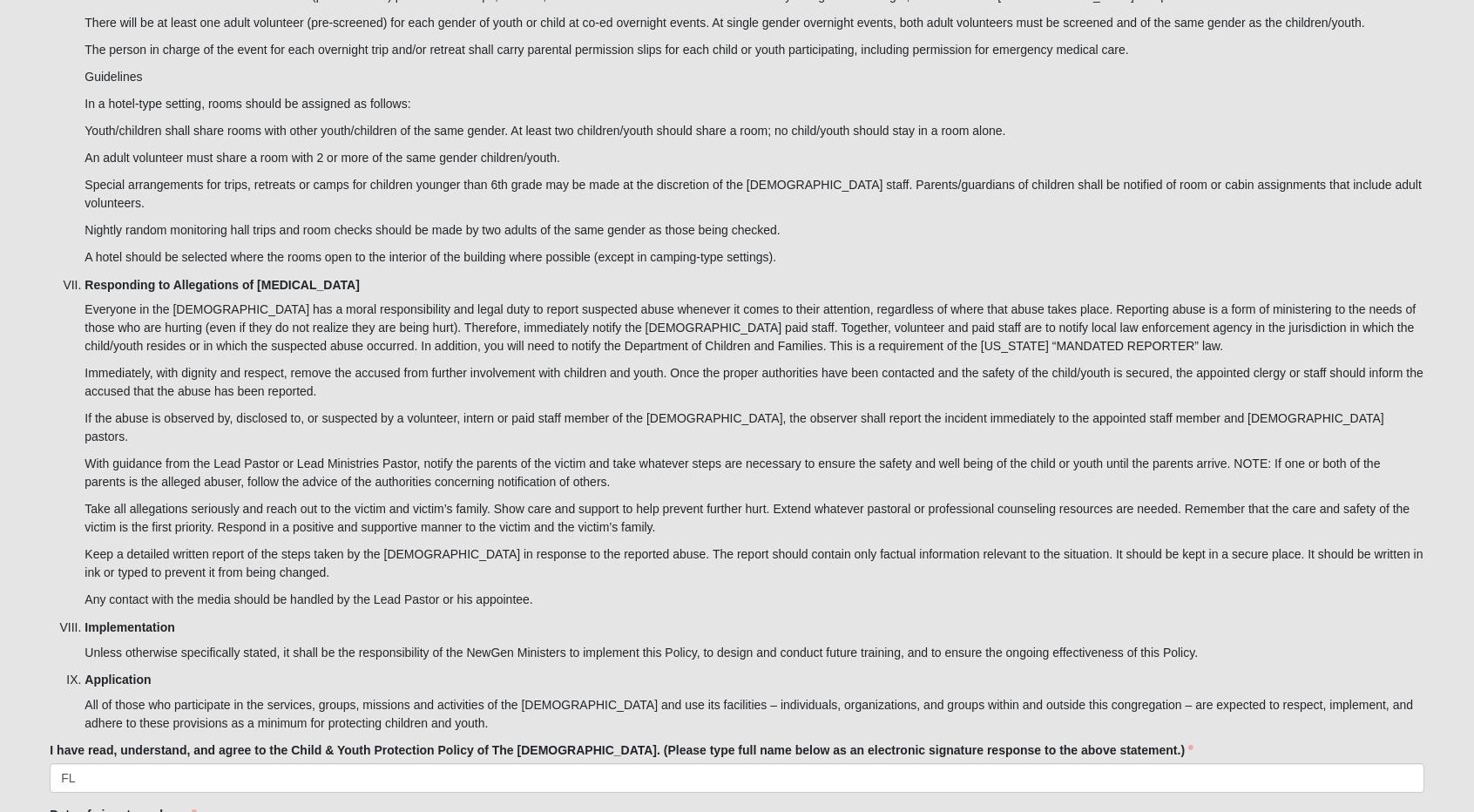
scroll to position [4599, 0]
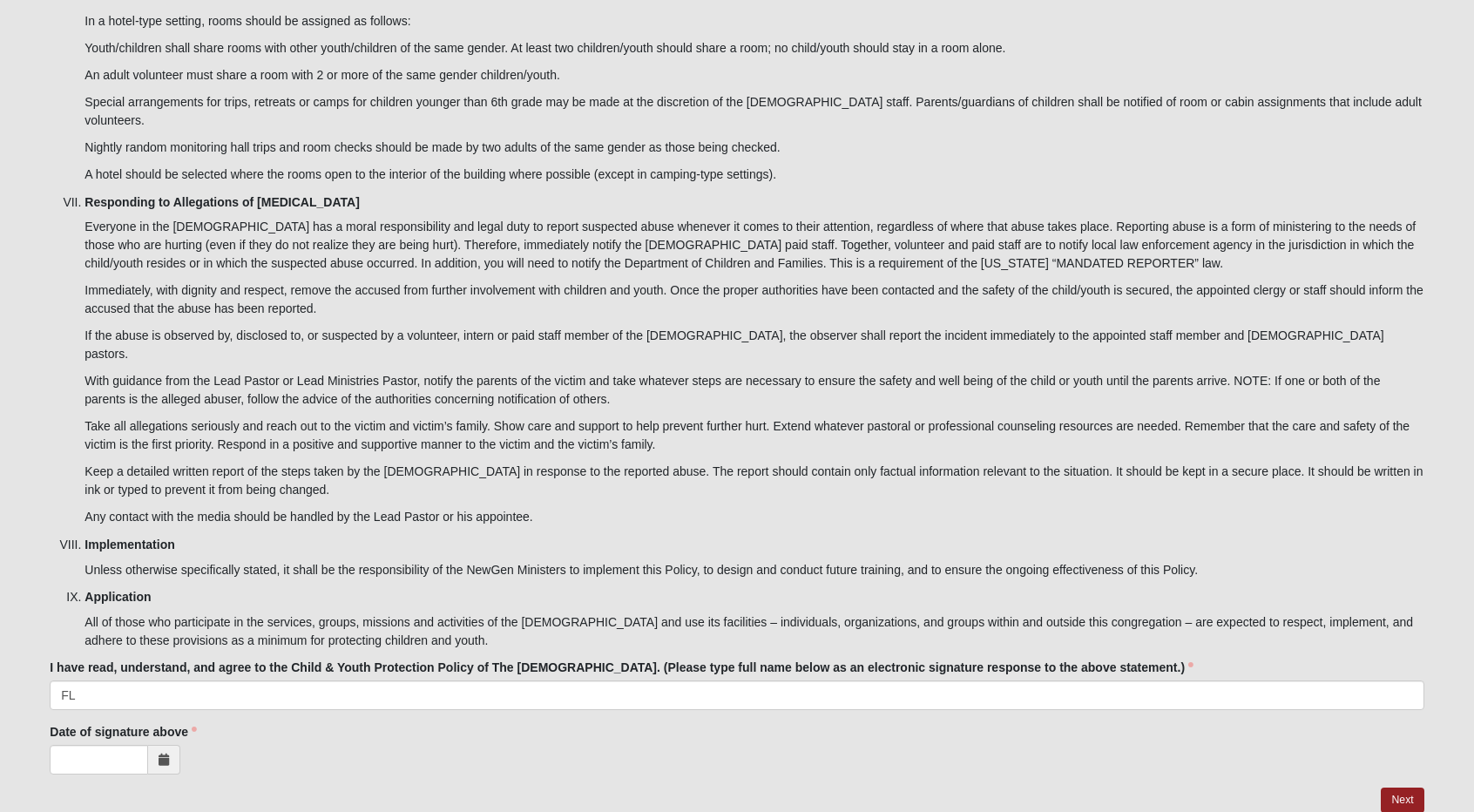
type input "[PERSON_NAME]"
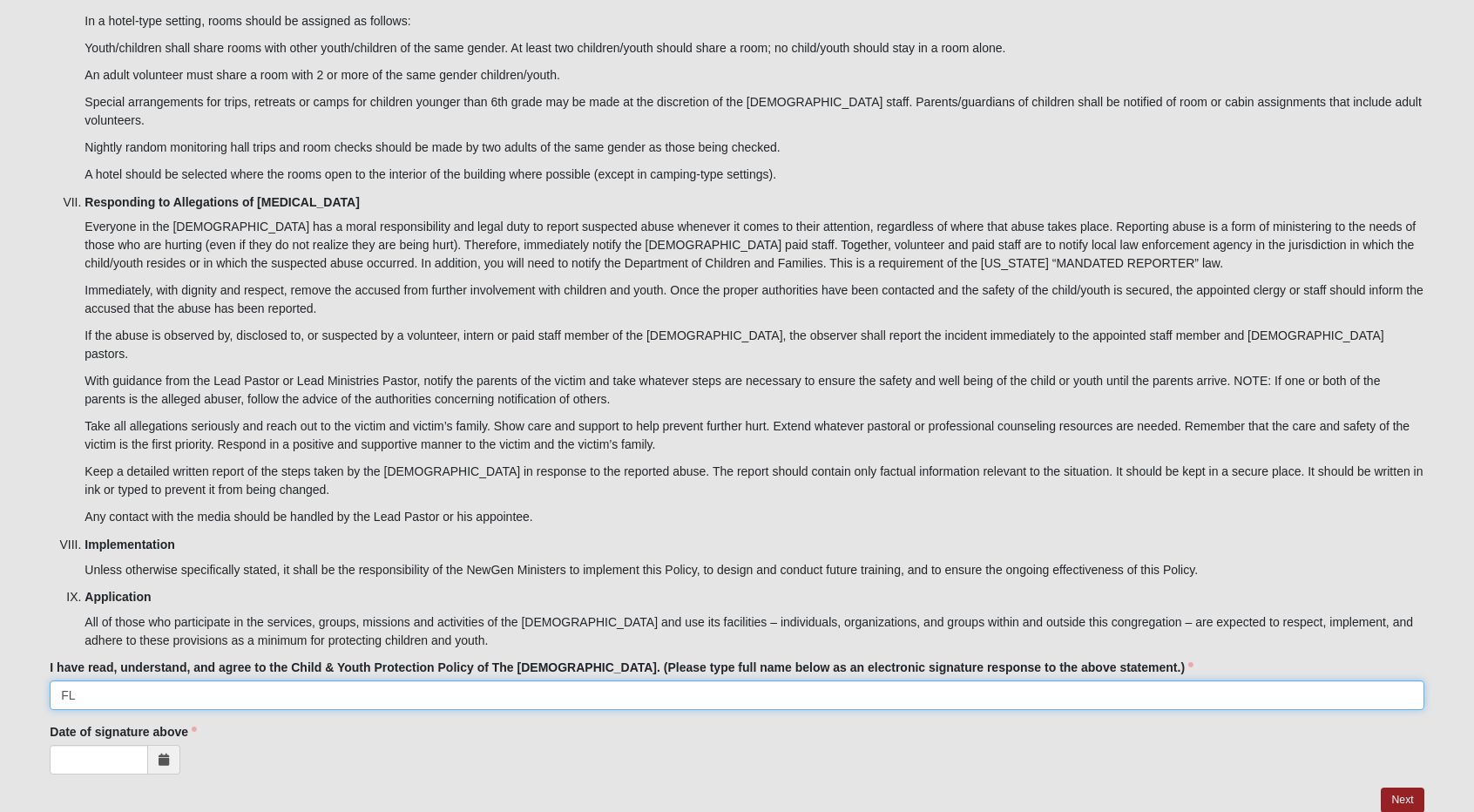
click at [366, 680] on input "FL" at bounding box center [737, 694] width 1374 height 30
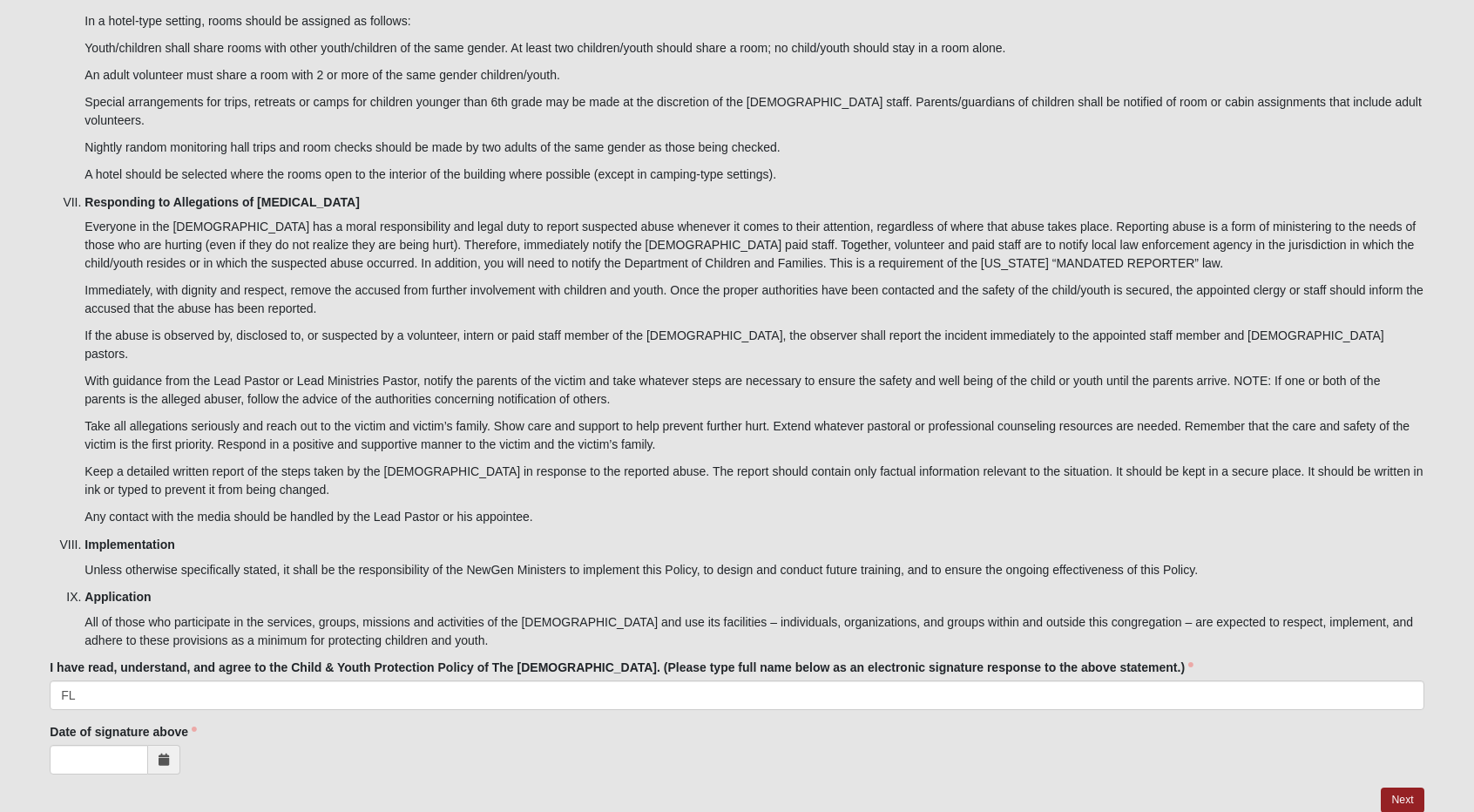
click at [539, 723] on div "Date of signature above Date of signature above is required." at bounding box center [737, 749] width 1374 height 52
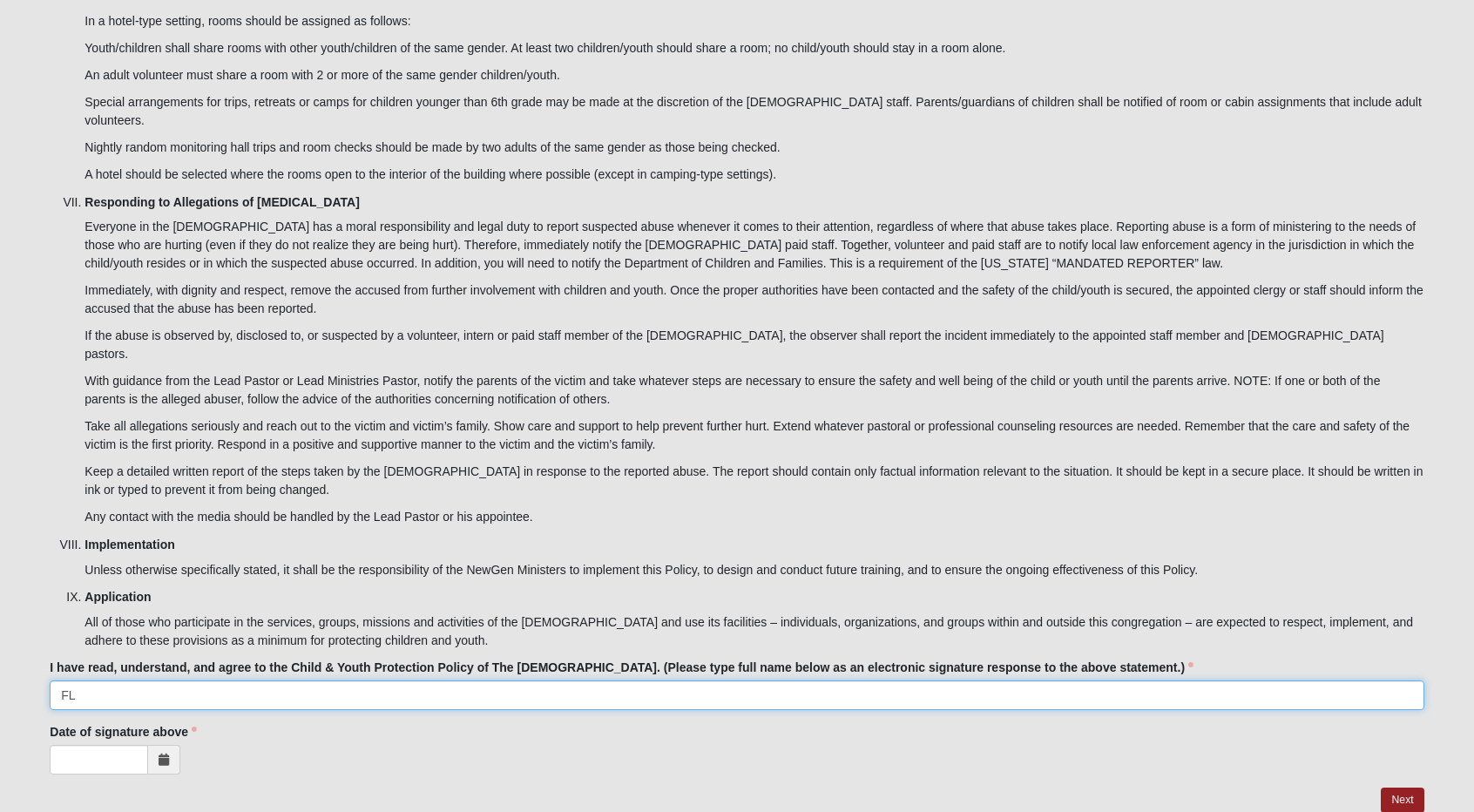
click at [472, 680] on input "FL" at bounding box center [737, 694] width 1374 height 30
type input "F"
type input "[PERSON_NAME]"
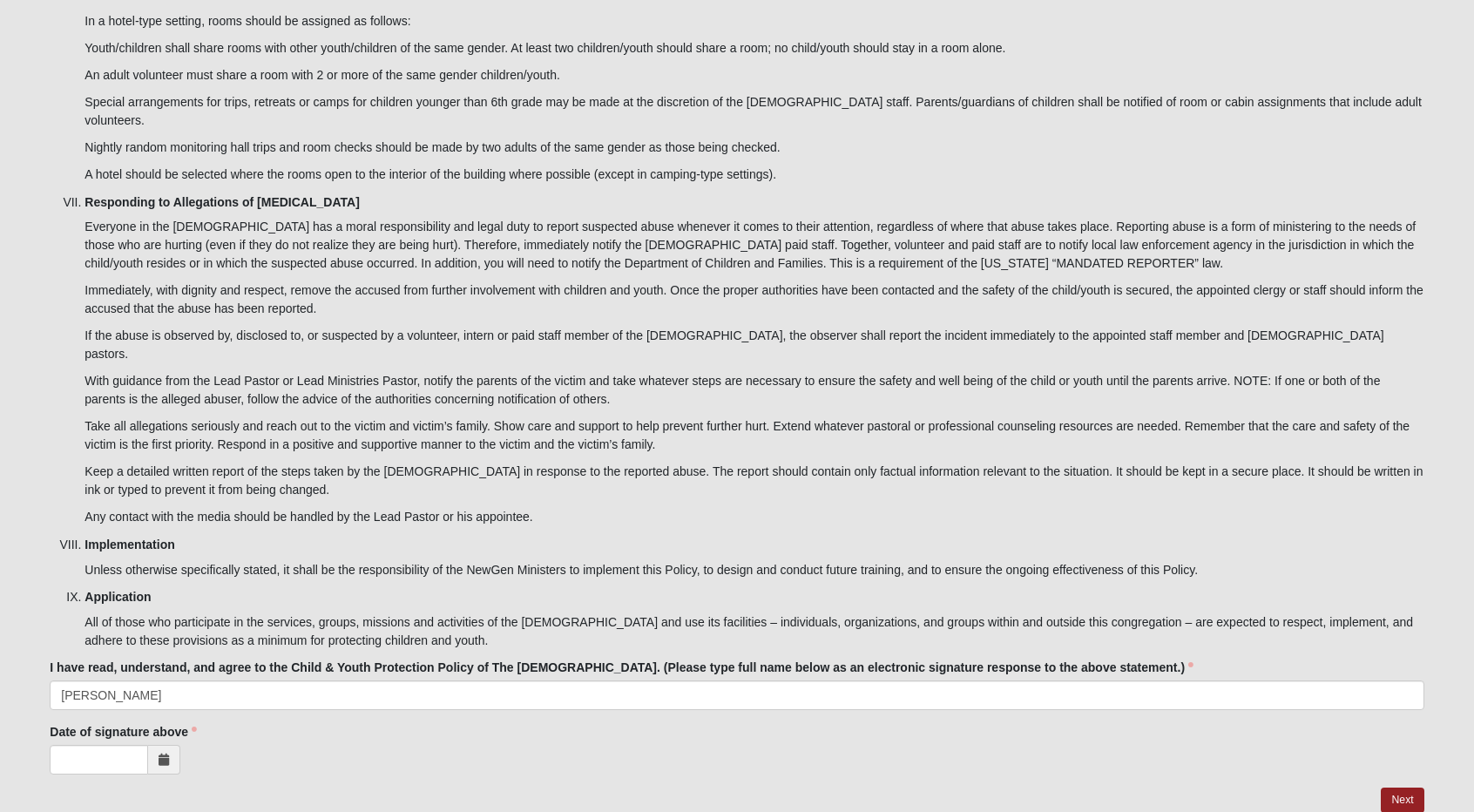
click at [162, 745] on span at bounding box center [164, 759] width 32 height 30
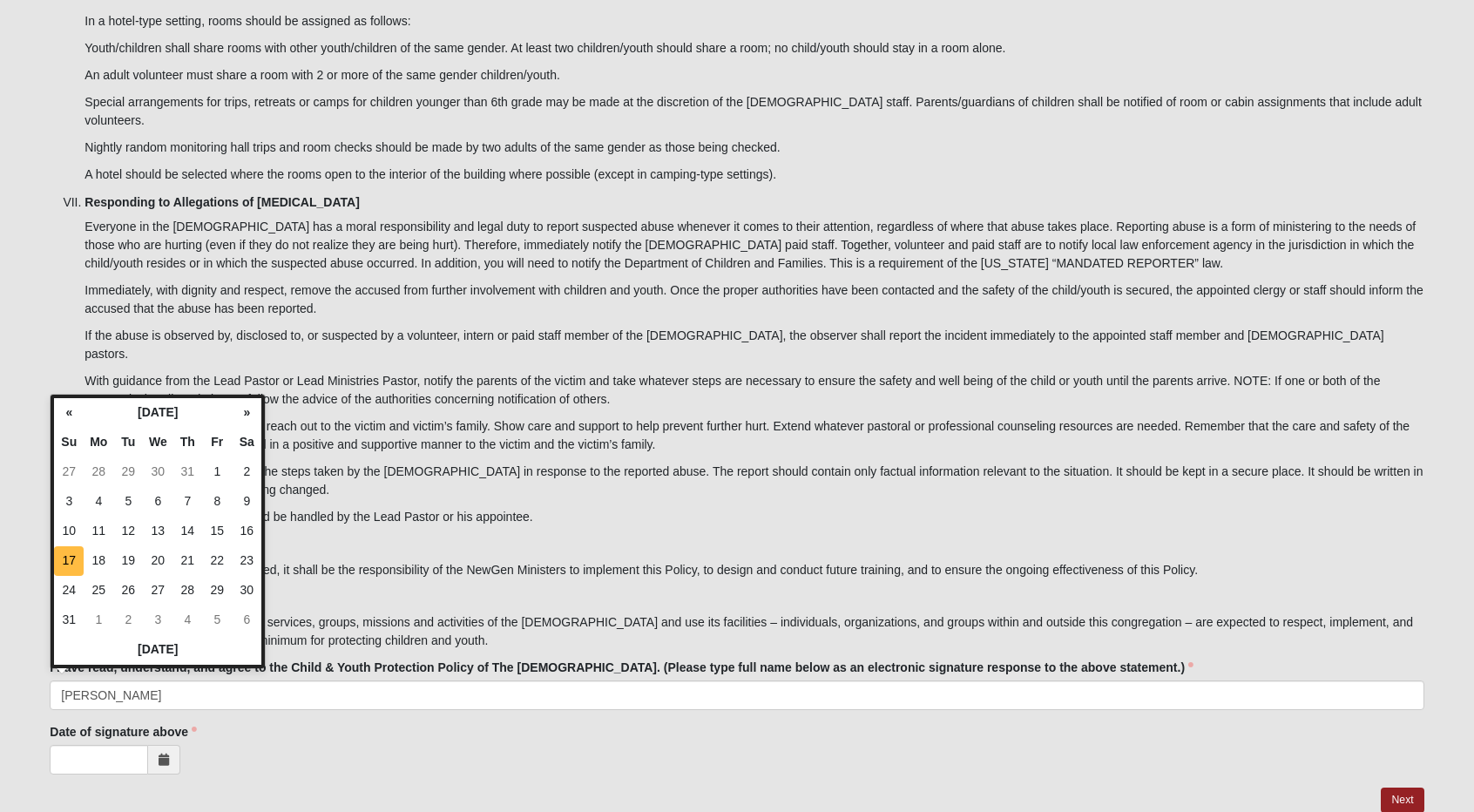
click at [73, 557] on td "17" at bounding box center [69, 561] width 30 height 30
type input "[DATE]"
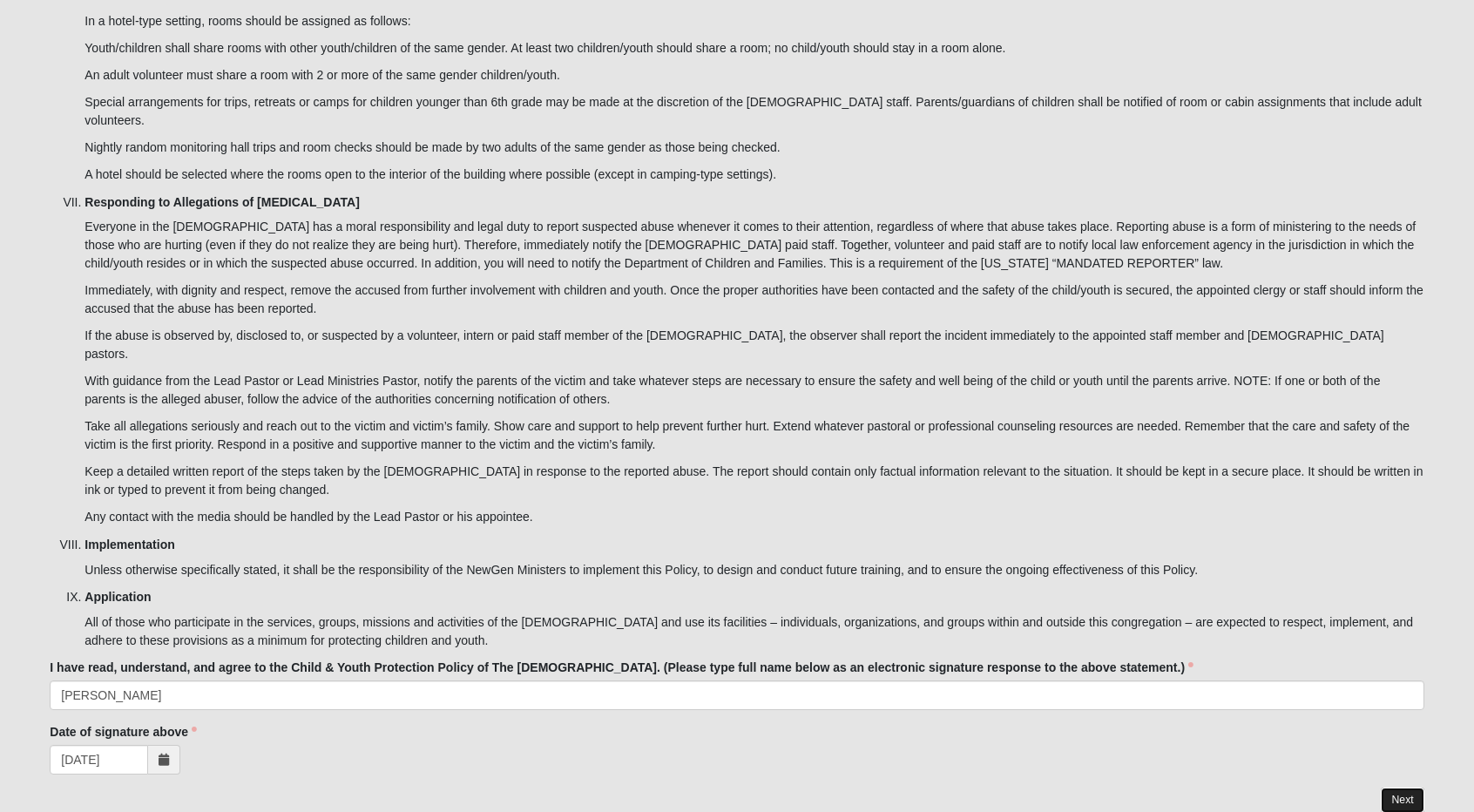
click at [1392, 787] on link "Next" at bounding box center [1401, 800] width 43 height 25
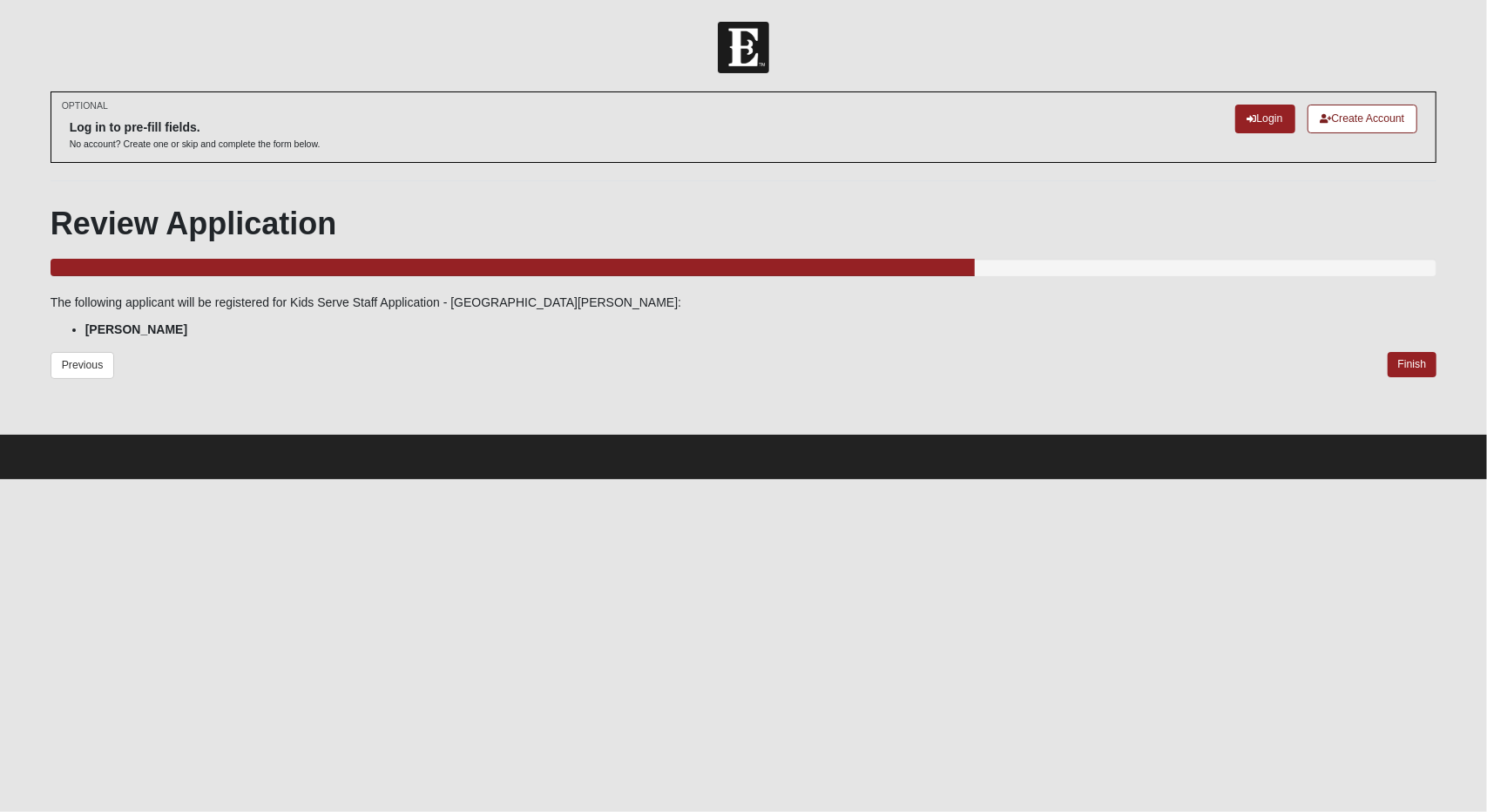
click at [1375, 376] on div "Previous Finish" at bounding box center [744, 378] width 1387 height 54
click at [1389, 373] on link "Finish" at bounding box center [1412, 364] width 50 height 25
